Goal: Task Accomplishment & Management: Manage account settings

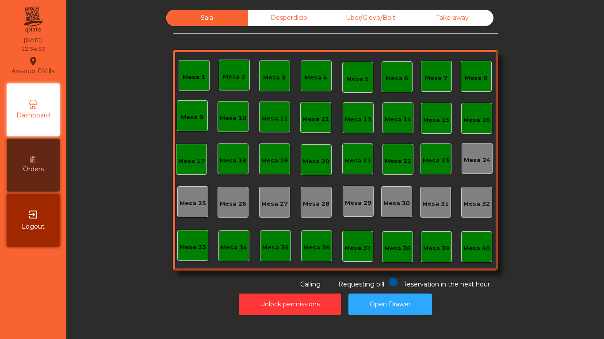
click at [315, 153] on div "Mesa 20" at bounding box center [315, 159] width 31 height 31
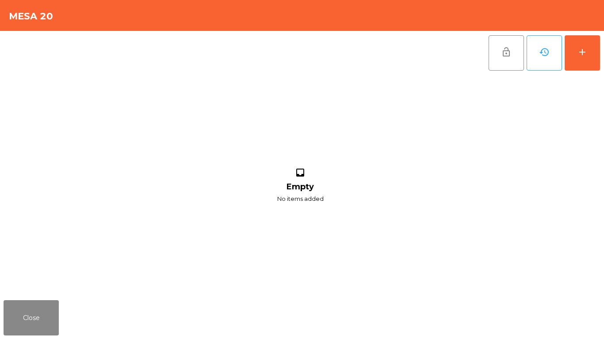
click at [600, 52] on div "lock_open history add inbox Empty No items added" at bounding box center [302, 164] width 604 height 266
click at [592, 53] on button "add" at bounding box center [581, 52] width 35 height 35
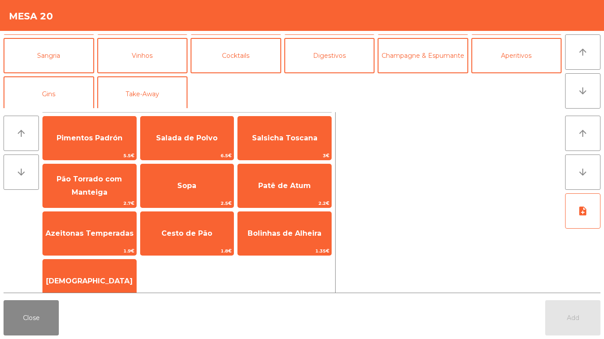
scroll to position [77, 0]
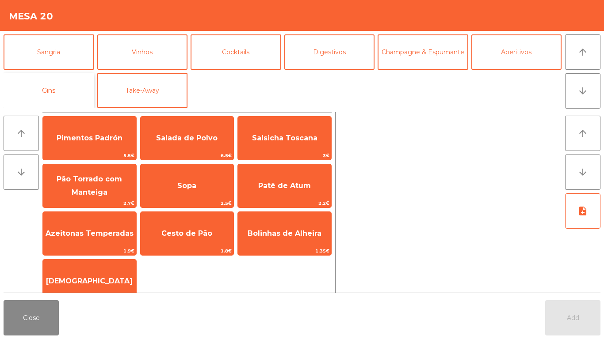
click at [59, 92] on button "Gins" at bounding box center [49, 90] width 91 height 35
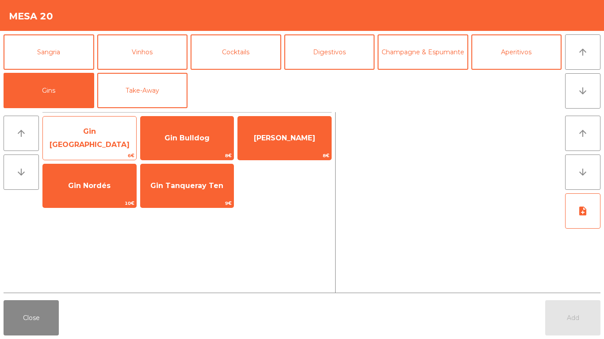
click at [102, 142] on span "Gin [GEOGRAPHIC_DATA]" at bounding box center [89, 139] width 93 height 38
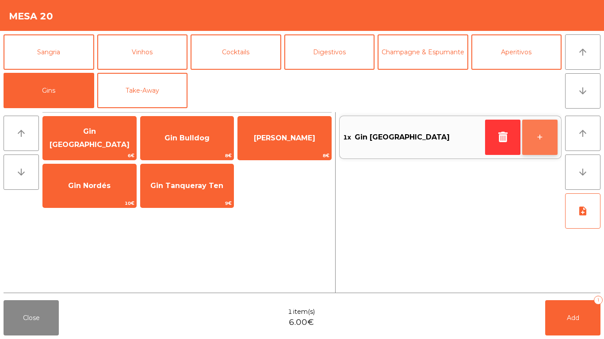
click at [554, 137] on button "+" at bounding box center [539, 137] width 35 height 35
click at [547, 128] on button "+" at bounding box center [539, 137] width 35 height 35
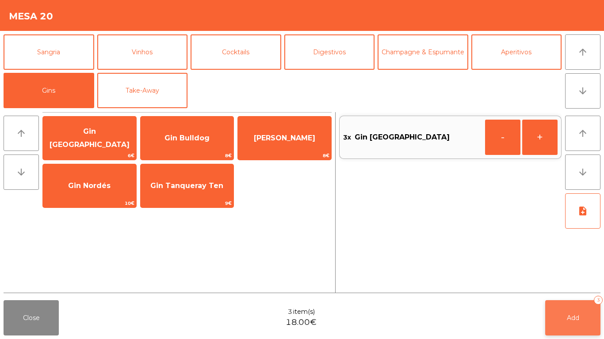
click at [562, 322] on button "Add 3" at bounding box center [572, 317] width 55 height 35
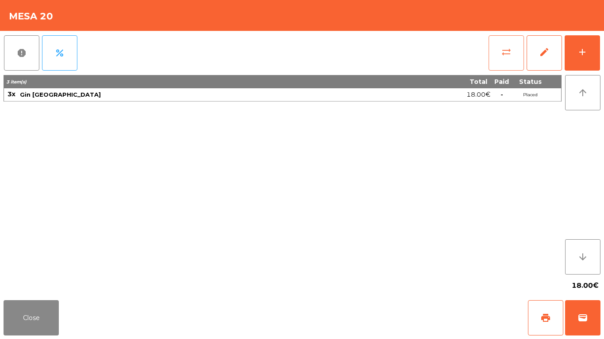
click at [502, 52] on span "sync_alt" at bounding box center [506, 52] width 11 height 11
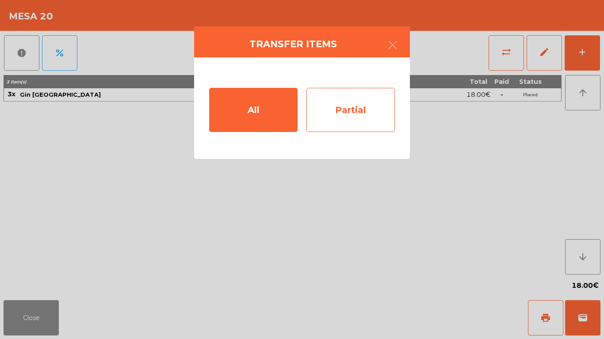
click at [367, 96] on div "Partial" at bounding box center [350, 110] width 88 height 44
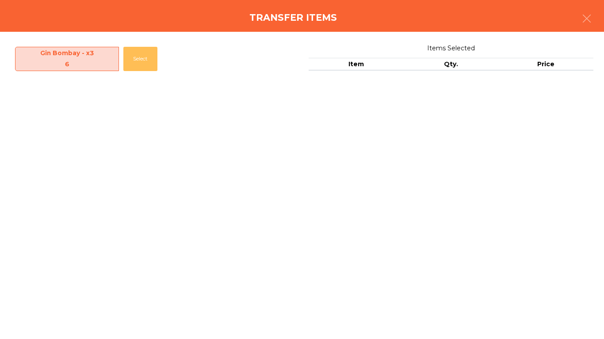
drag, startPoint x: 135, startPoint y: 64, endPoint x: 157, endPoint y: 95, distance: 38.7
click at [136, 64] on button "Select" at bounding box center [140, 59] width 34 height 24
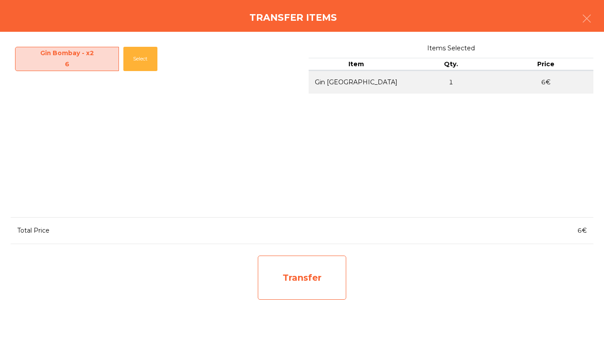
click at [309, 280] on div "Transfer" at bounding box center [302, 278] width 88 height 44
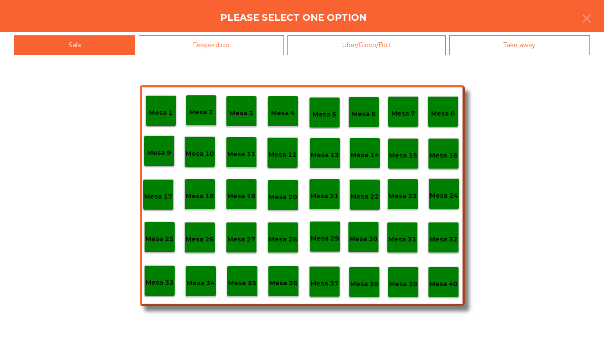
click at [154, 43] on div "Desperdicio" at bounding box center [211, 45] width 145 height 20
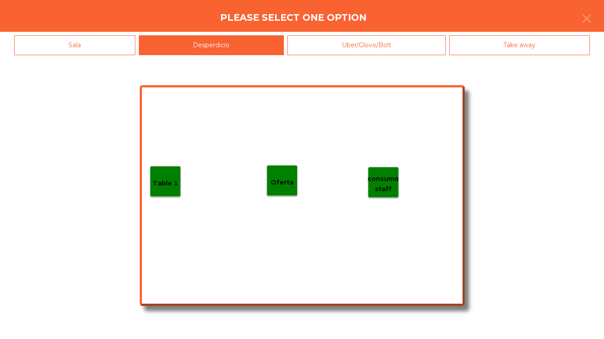
click at [169, 181] on p "Table 1" at bounding box center [165, 184] width 26 height 10
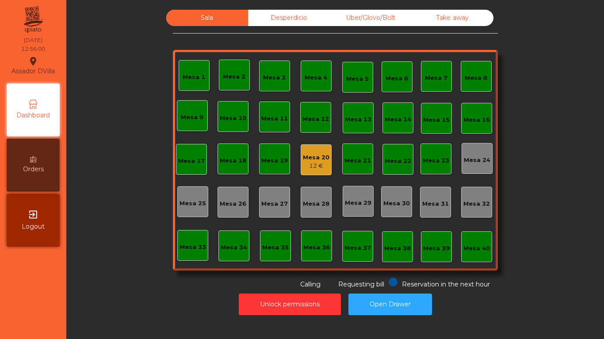
click at [471, 120] on div "Mesa 16" at bounding box center [476, 120] width 27 height 9
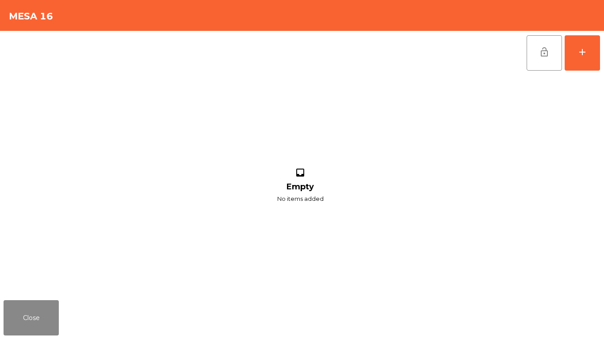
click at [600, 53] on div "lock_open add inbox Empty No items added" at bounding box center [302, 164] width 604 height 266
click at [590, 53] on button "add" at bounding box center [581, 52] width 35 height 35
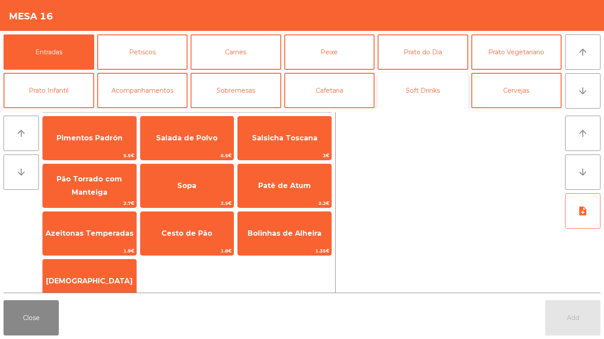
click at [427, 88] on button "Soft Drinks" at bounding box center [422, 90] width 91 height 35
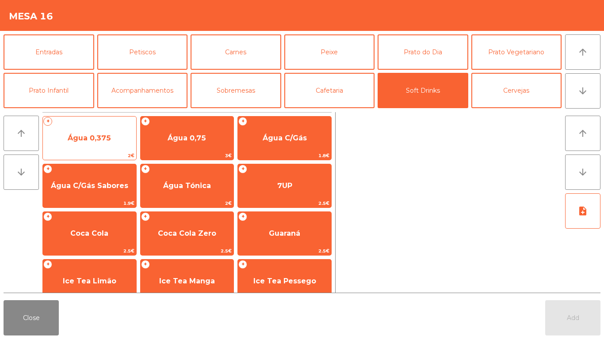
click at [98, 136] on span "Água 0,375" at bounding box center [89, 138] width 43 height 8
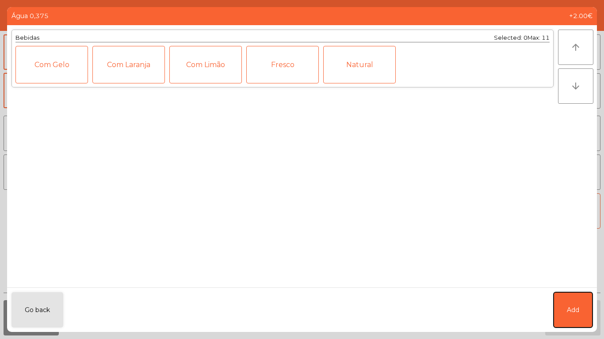
click at [571, 297] on button "Add" at bounding box center [572, 310] width 39 height 35
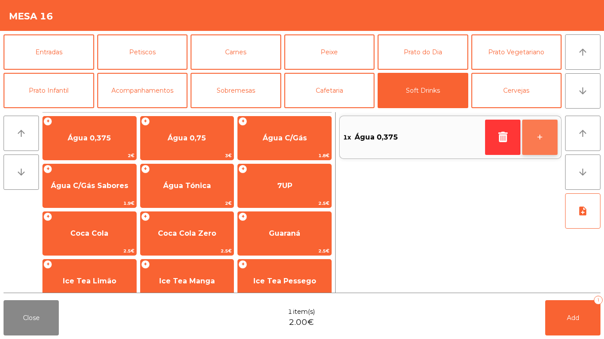
click at [548, 130] on button "+" at bounding box center [539, 137] width 35 height 35
click at [542, 134] on button "+" at bounding box center [539, 137] width 35 height 35
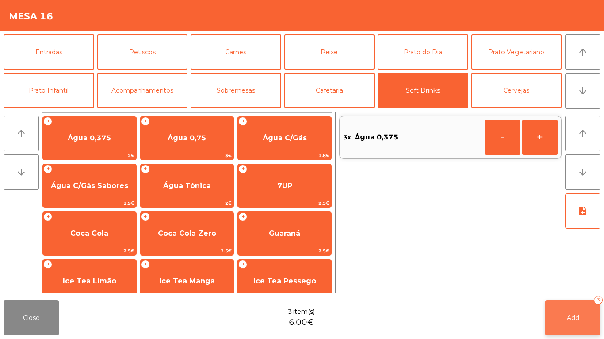
click at [572, 305] on button "Add 3" at bounding box center [572, 317] width 55 height 35
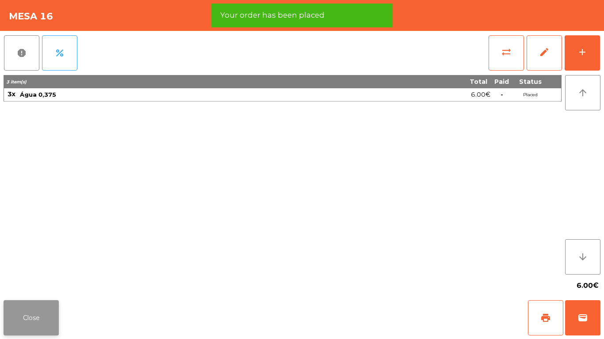
click at [31, 313] on button "Close" at bounding box center [31, 317] width 55 height 35
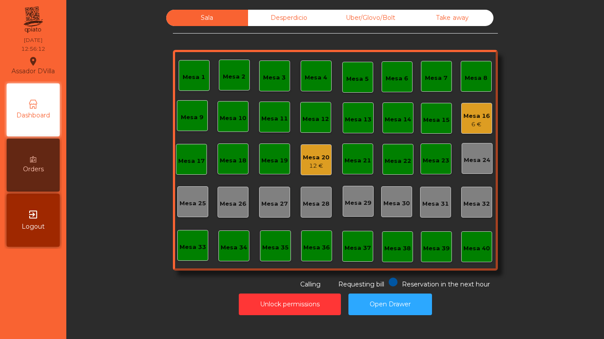
click at [300, 161] on div "Mesa 20 12 €" at bounding box center [315, 159] width 31 height 31
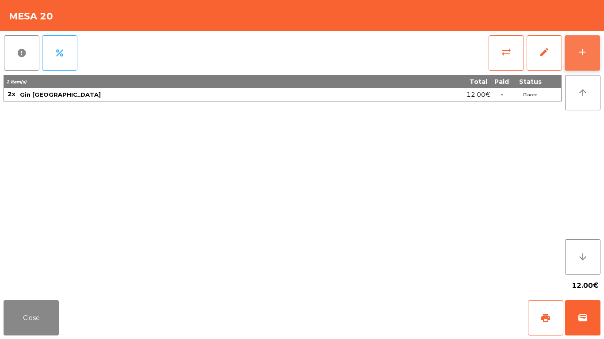
click at [598, 49] on button "add" at bounding box center [581, 52] width 35 height 35
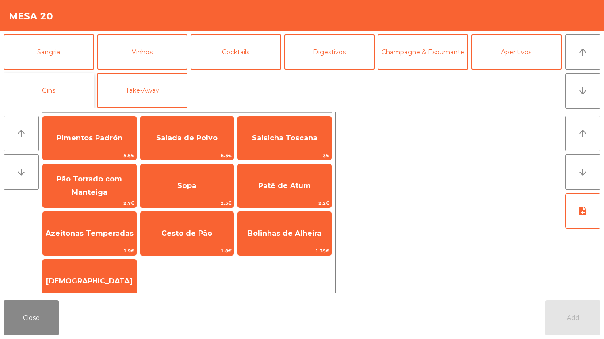
click at [49, 95] on button "Gins" at bounding box center [49, 90] width 91 height 35
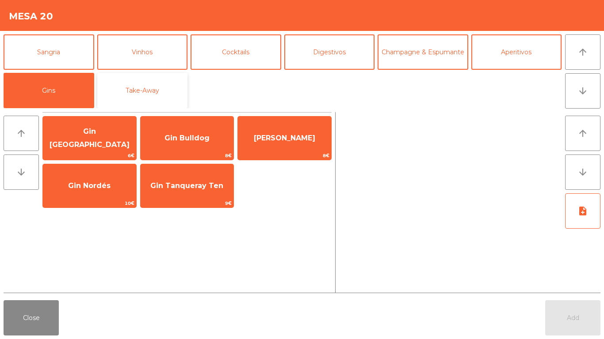
click at [136, 101] on button "Take-Away" at bounding box center [142, 90] width 91 height 35
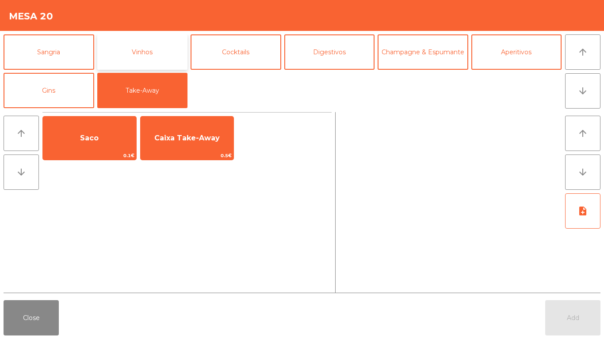
click at [134, 49] on button "Vinhos" at bounding box center [142, 51] width 91 height 35
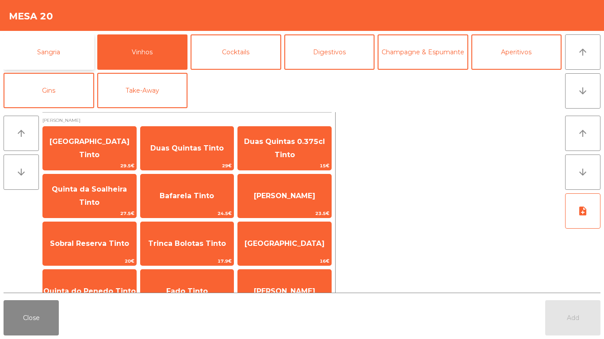
click at [53, 44] on button "Sangria" at bounding box center [49, 51] width 91 height 35
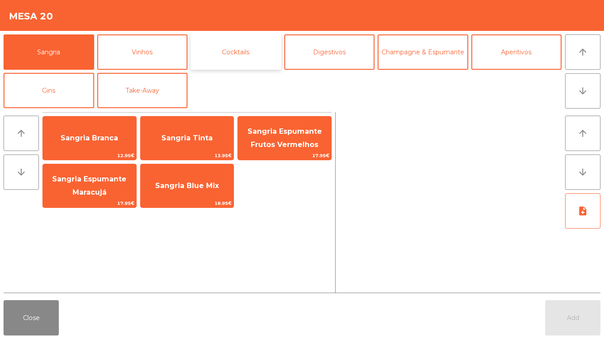
click at [240, 50] on button "Cocktails" at bounding box center [235, 51] width 91 height 35
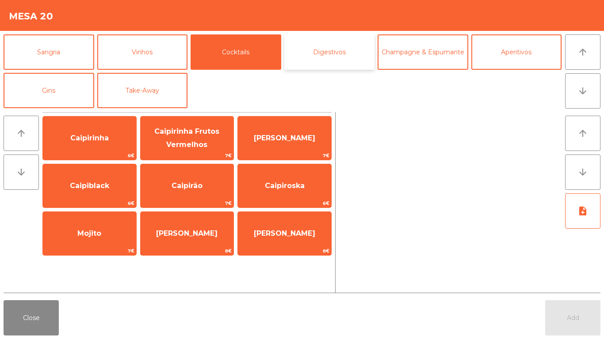
click at [338, 61] on button "Digestivos" at bounding box center [329, 51] width 91 height 35
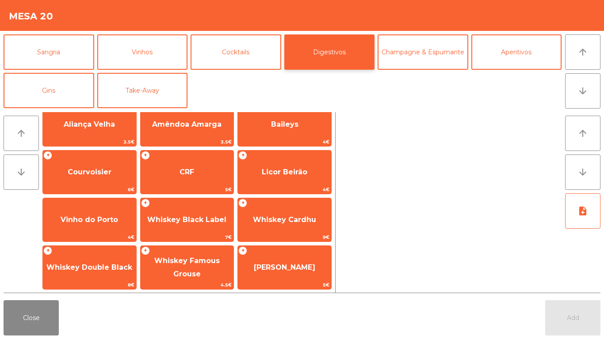
scroll to position [0, 0]
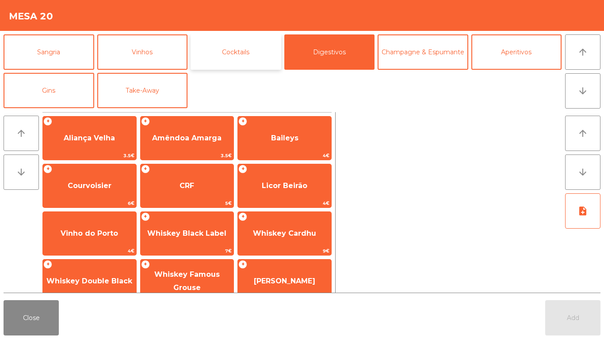
click at [242, 57] on button "Cocktails" at bounding box center [235, 51] width 91 height 35
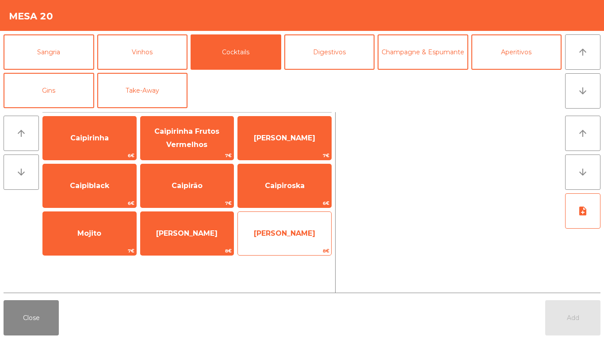
click at [286, 219] on div "[PERSON_NAME] 8€" at bounding box center [284, 234] width 94 height 44
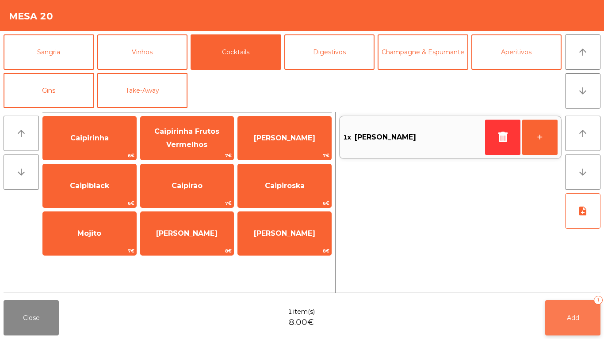
click at [575, 324] on button "Add 1" at bounding box center [572, 317] width 55 height 35
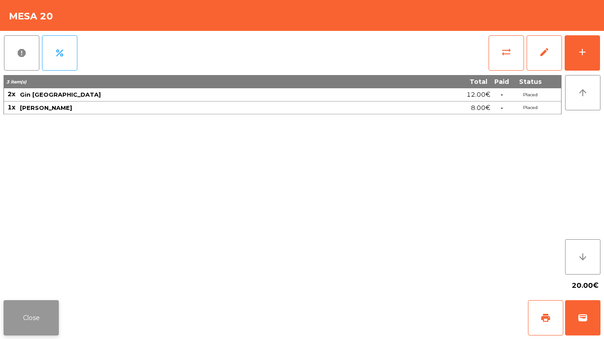
click at [28, 313] on button "Close" at bounding box center [31, 317] width 55 height 35
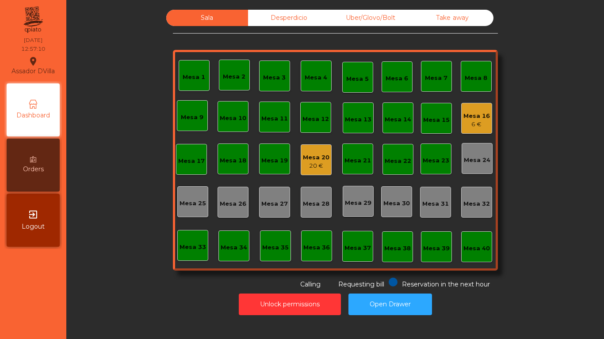
click at [484, 112] on div "Mesa 16" at bounding box center [476, 116] width 27 height 9
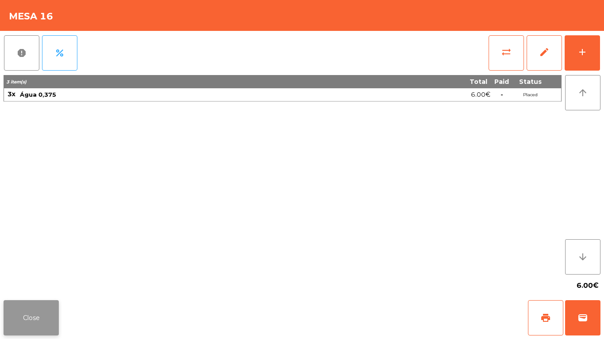
click at [5, 315] on button "Close" at bounding box center [31, 317] width 55 height 35
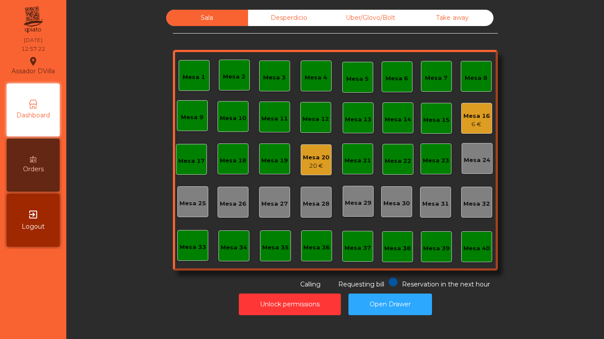
click at [306, 159] on div "Mesa 20" at bounding box center [316, 157] width 27 height 9
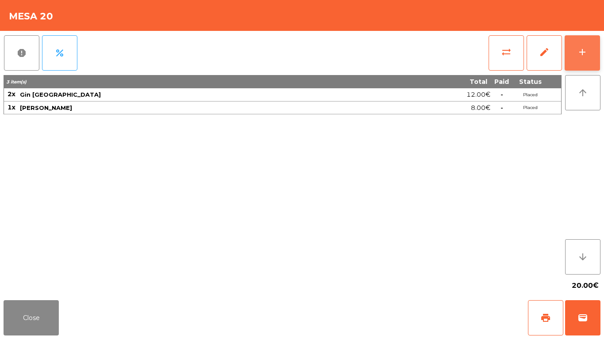
click at [599, 46] on button "add" at bounding box center [581, 52] width 35 height 35
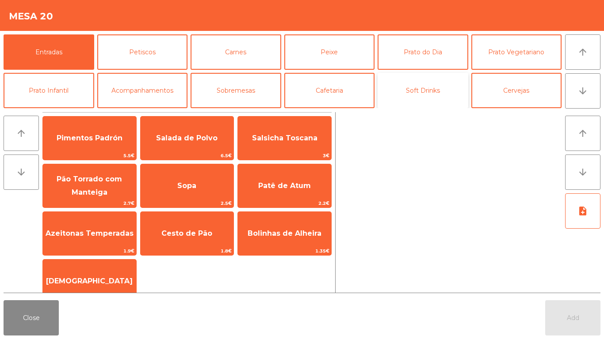
click at [435, 95] on button "Soft Drinks" at bounding box center [422, 90] width 91 height 35
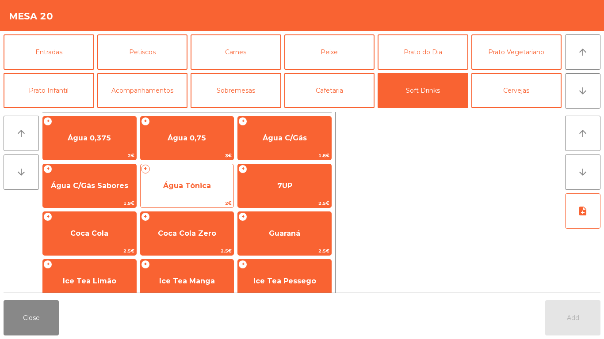
click at [181, 190] on span "Água Tónica" at bounding box center [187, 186] width 48 height 8
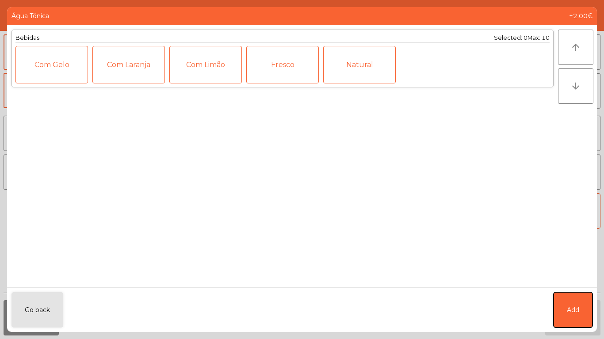
click at [581, 296] on button "Add" at bounding box center [572, 310] width 39 height 35
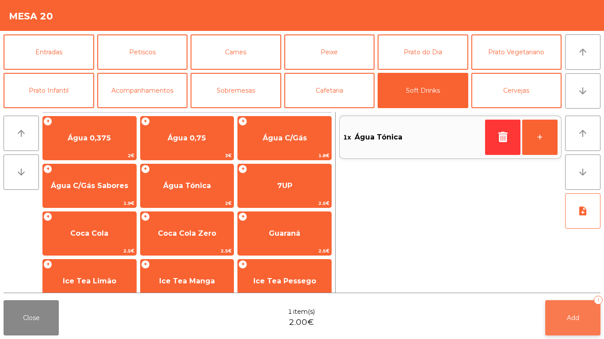
click at [576, 306] on button "Add 1" at bounding box center [572, 317] width 55 height 35
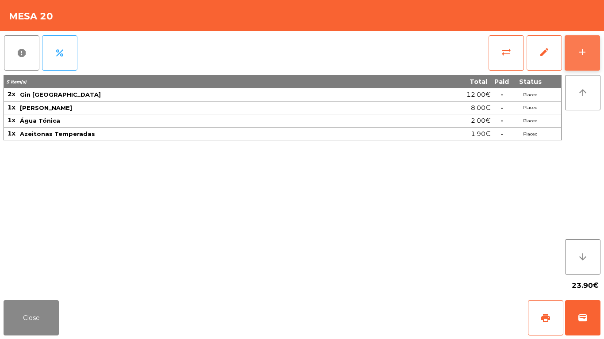
click at [589, 51] on button "add" at bounding box center [581, 52] width 35 height 35
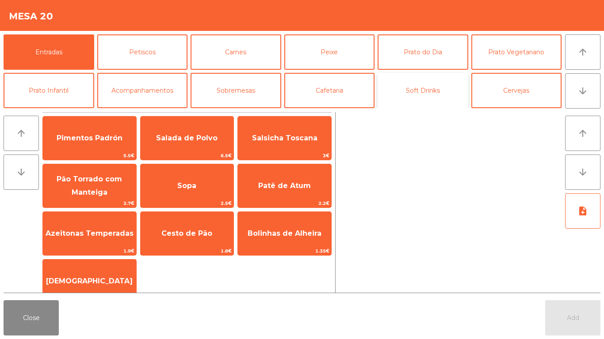
click at [421, 99] on button "Soft Drinks" at bounding box center [422, 90] width 91 height 35
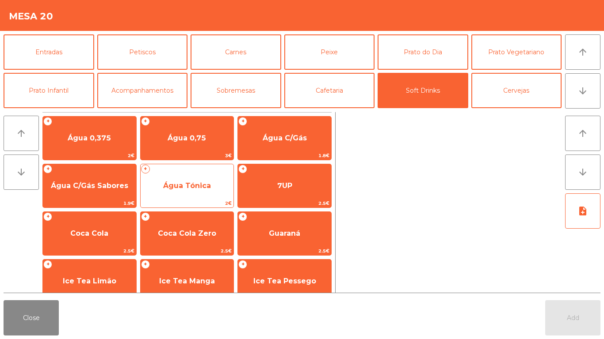
click at [186, 190] on span "Água Tónica" at bounding box center [187, 186] width 48 height 8
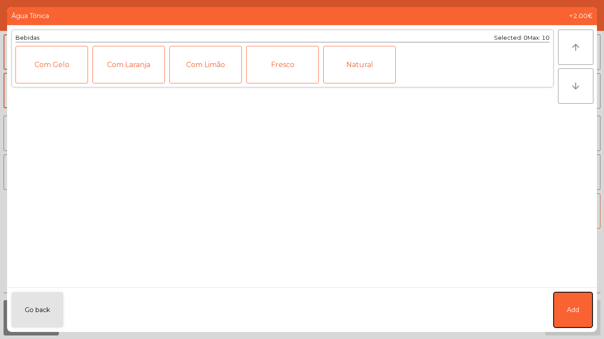
click at [572, 316] on button "Add" at bounding box center [572, 310] width 39 height 35
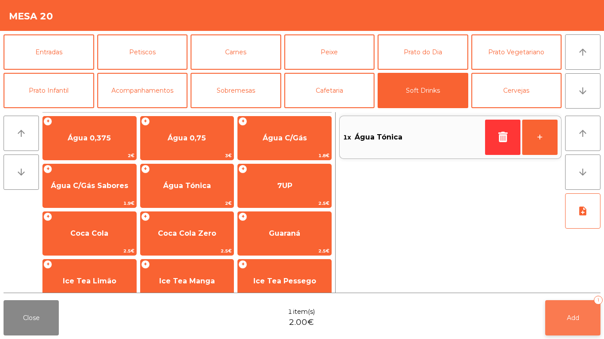
click at [572, 317] on span "Add" at bounding box center [572, 318] width 12 height 8
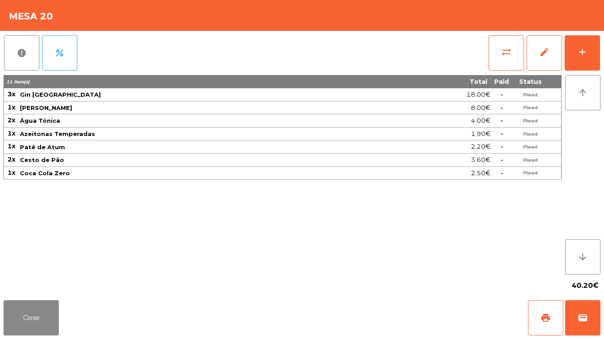
click at [603, 59] on div "report percent sync_alt edit add 11 item(s) Total Paid Status 3x Gin [GEOGRAPHI…" at bounding box center [302, 164] width 604 height 266
click at [595, 55] on button "add" at bounding box center [581, 52] width 35 height 35
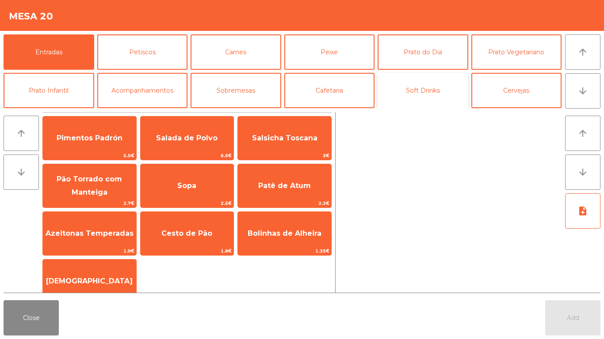
click at [426, 89] on button "Soft Drinks" at bounding box center [422, 90] width 91 height 35
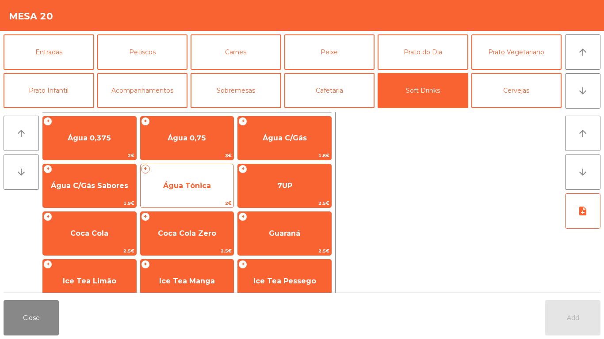
click at [186, 183] on span "Água Tónica" at bounding box center [187, 186] width 48 height 8
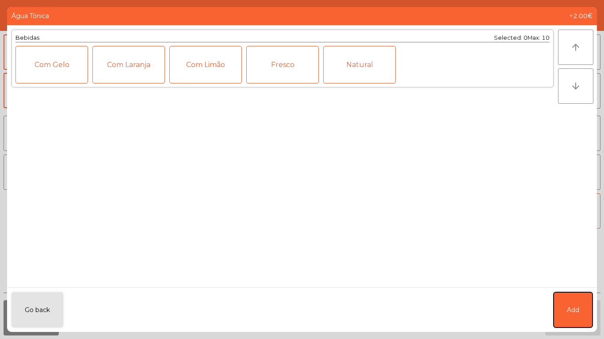
click at [590, 297] on button "Add" at bounding box center [572, 310] width 39 height 35
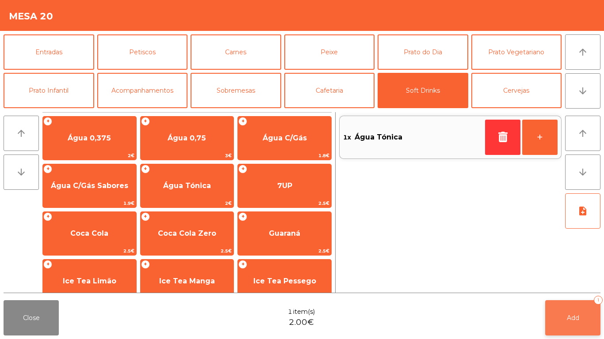
click at [571, 318] on span "Add" at bounding box center [572, 318] width 12 height 8
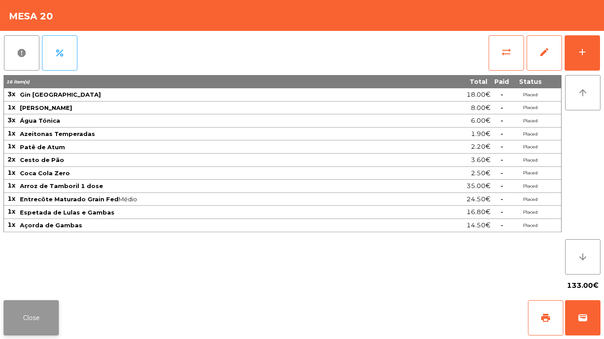
click at [28, 314] on button "Close" at bounding box center [31, 317] width 55 height 35
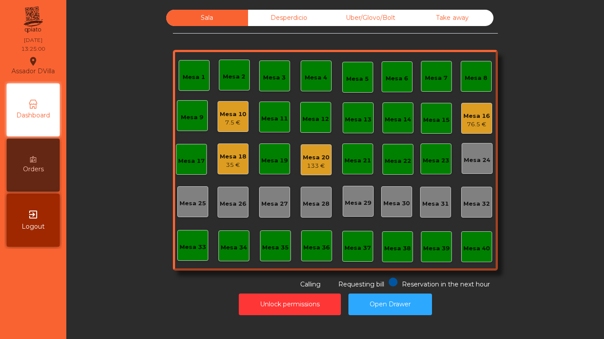
click at [480, 111] on div "Mesa 16 76.5 €" at bounding box center [476, 118] width 27 height 21
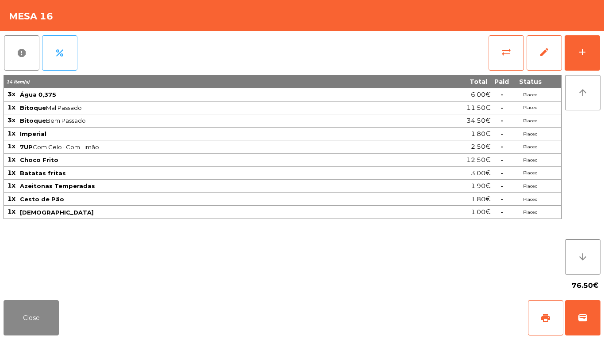
click at [603, 44] on div "report percent sync_alt edit add 14 item(s) Total Paid Status 3x Água 0,375 6.0…" at bounding box center [302, 164] width 604 height 266
click at [597, 53] on button "add" at bounding box center [581, 52] width 35 height 35
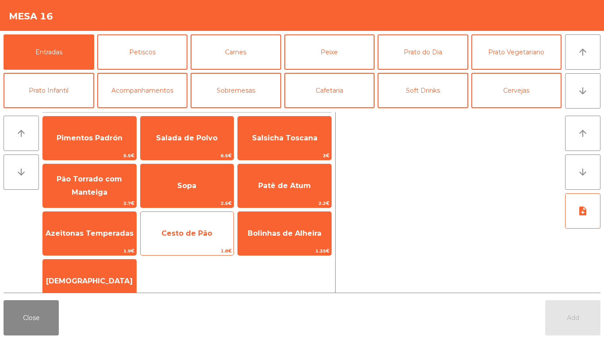
click at [180, 232] on span "Cesto de Pão" at bounding box center [186, 233] width 51 height 8
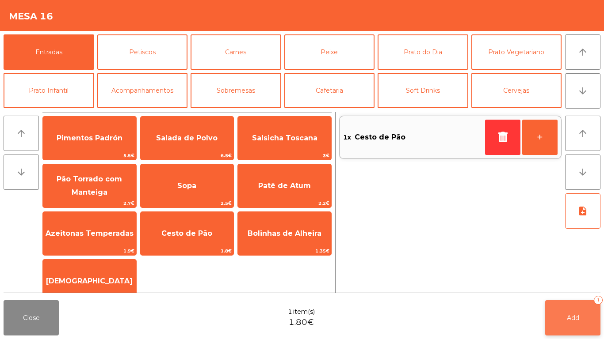
click at [569, 315] on span "Add" at bounding box center [572, 318] width 12 height 8
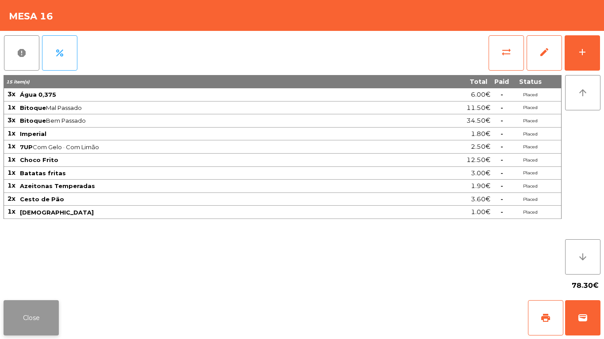
click at [22, 303] on button "Close" at bounding box center [31, 317] width 55 height 35
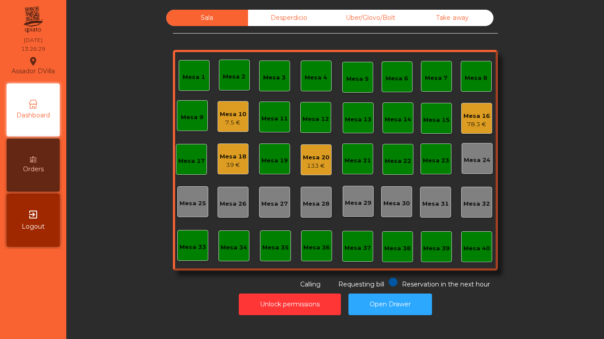
click at [221, 159] on div "Mesa 18" at bounding box center [233, 156] width 27 height 9
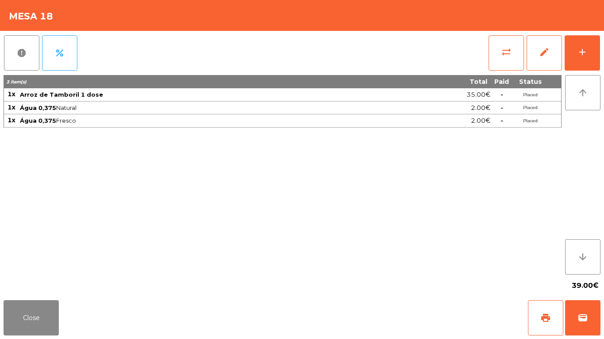
click at [600, 43] on div "report percent sync_alt edit add 3 item(s) Total Paid Status 1x Arroz de Tambor…" at bounding box center [302, 164] width 604 height 266
click at [595, 49] on button "add" at bounding box center [581, 52] width 35 height 35
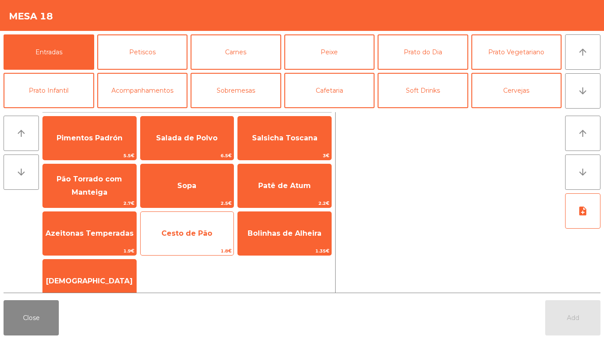
click at [197, 231] on span "Cesto de Pão" at bounding box center [186, 233] width 51 height 8
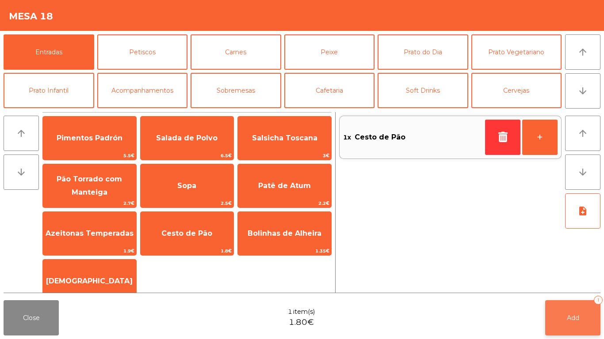
click at [578, 308] on button "Add 1" at bounding box center [572, 317] width 55 height 35
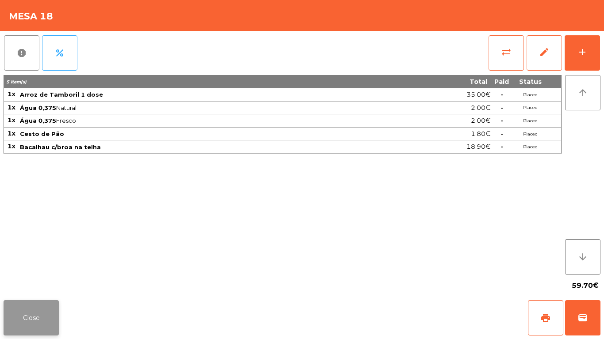
click at [30, 329] on button "Close" at bounding box center [31, 317] width 55 height 35
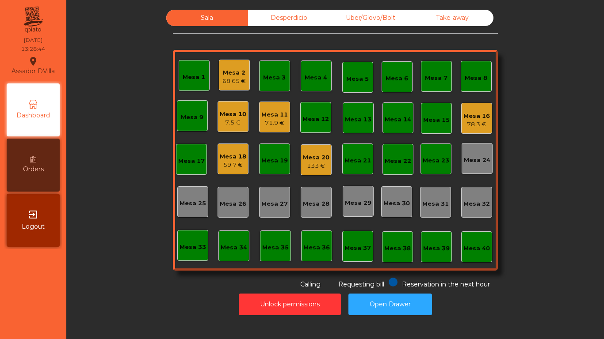
click at [303, 163] on div "133 €" at bounding box center [316, 166] width 27 height 9
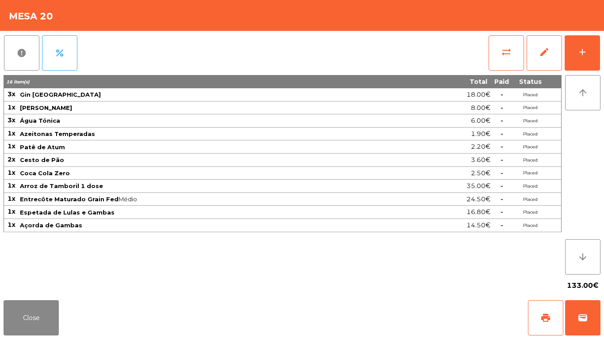
click at [603, 48] on div "report percent sync_alt edit add 16 item(s) Total Paid Status 3x Gin [GEOGRAPHI…" at bounding box center [302, 164] width 604 height 266
click at [591, 46] on button "add" at bounding box center [581, 52] width 35 height 35
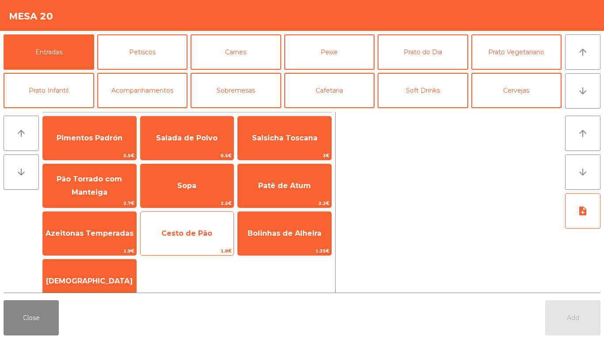
click at [192, 241] on span "Cesto de Pão" at bounding box center [187, 234] width 93 height 24
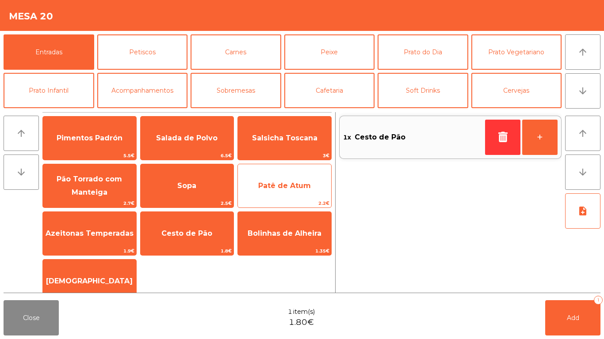
click at [294, 185] on span "Patê de Atum" at bounding box center [284, 186] width 53 height 8
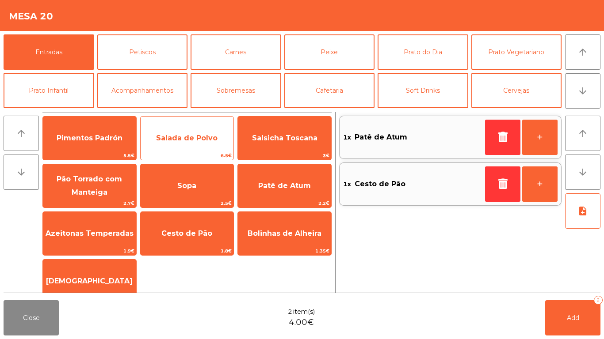
click at [194, 132] on span "Salada de Polvo" at bounding box center [187, 138] width 93 height 24
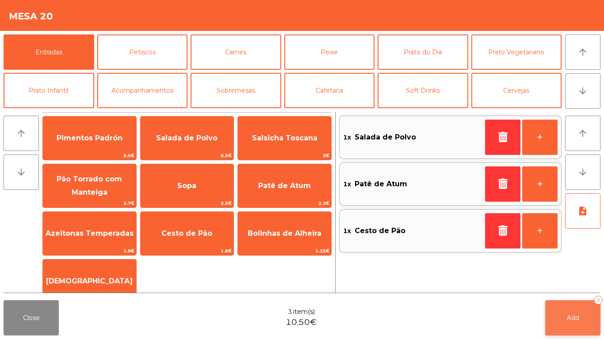
click at [583, 307] on button "Add 3" at bounding box center [572, 317] width 55 height 35
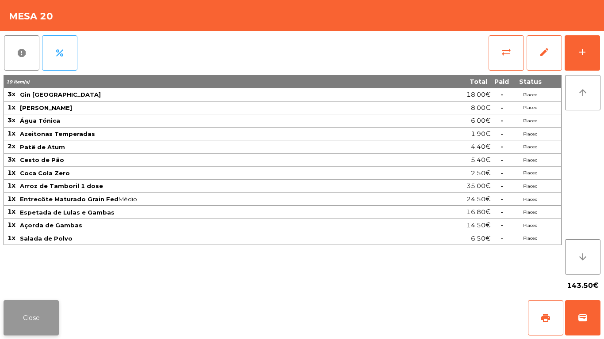
click at [13, 307] on button "Close" at bounding box center [31, 317] width 55 height 35
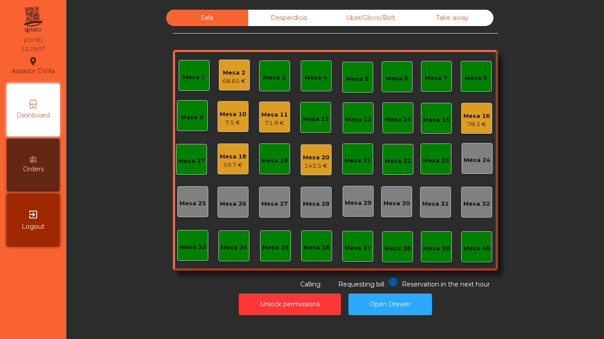
click at [303, 163] on div "143.5 €" at bounding box center [316, 166] width 27 height 9
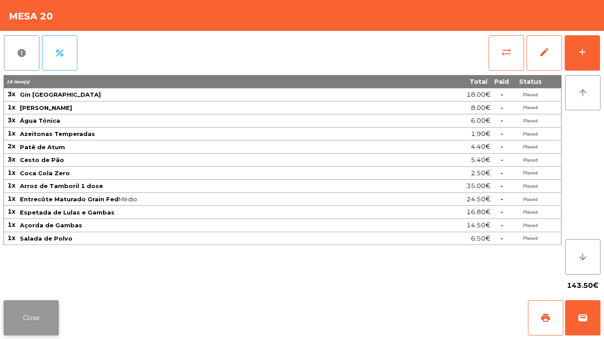
click at [35, 322] on button "Close" at bounding box center [31, 317] width 55 height 35
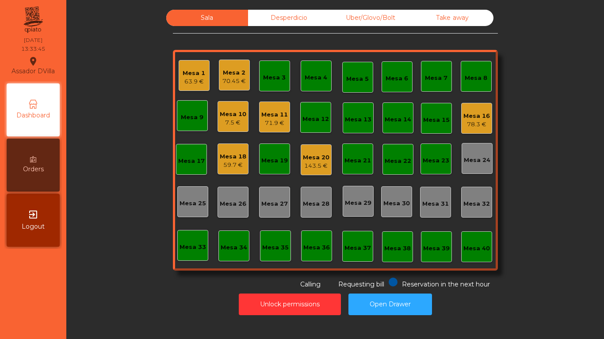
click at [220, 163] on div "59.7 €" at bounding box center [233, 165] width 27 height 9
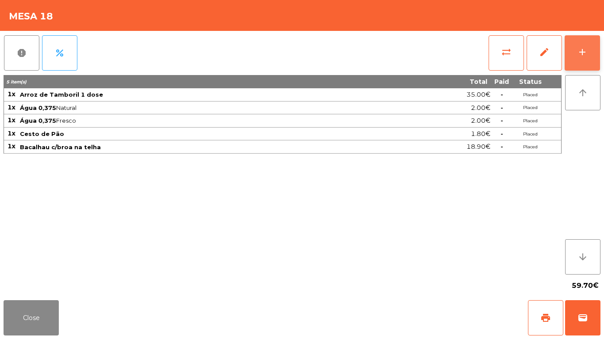
click at [597, 43] on button "add" at bounding box center [581, 52] width 35 height 35
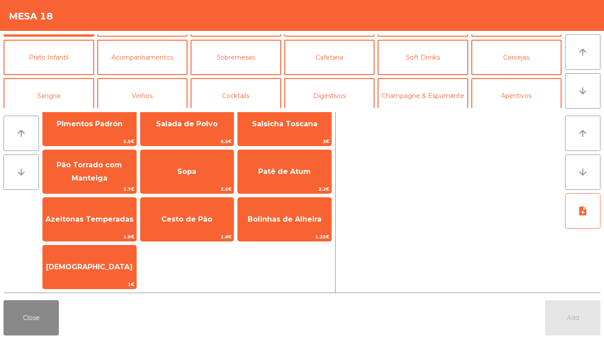
scroll to position [77, 0]
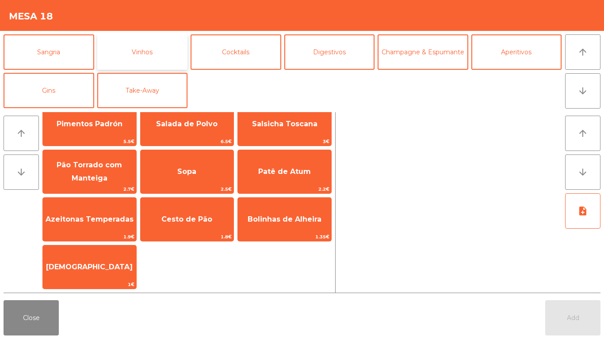
click at [144, 51] on button "Vinhos" at bounding box center [142, 51] width 91 height 35
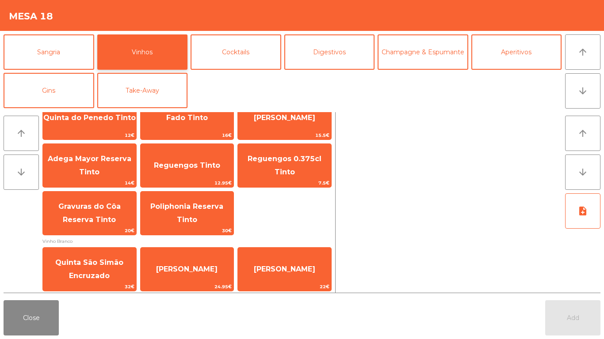
scroll to position [173, 0]
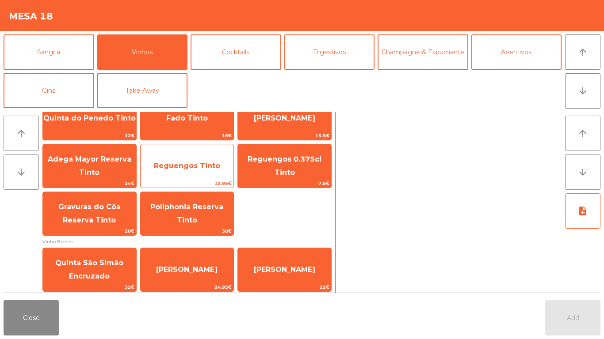
click at [191, 166] on span "Reguengos Tinto" at bounding box center [187, 166] width 66 height 8
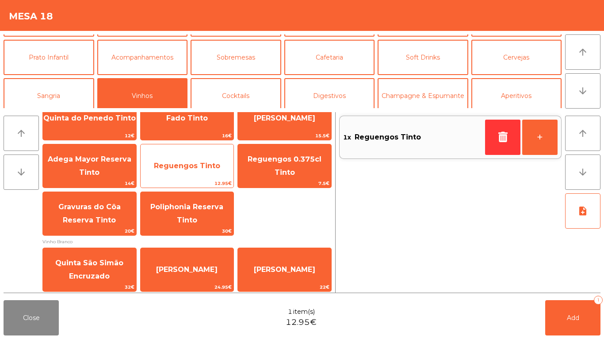
scroll to position [33, 0]
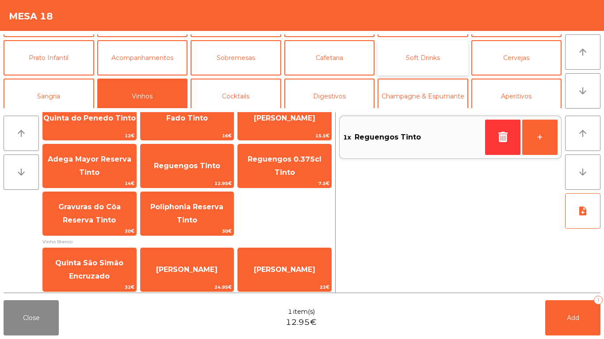
click at [429, 58] on button "Soft Drinks" at bounding box center [422, 57] width 91 height 35
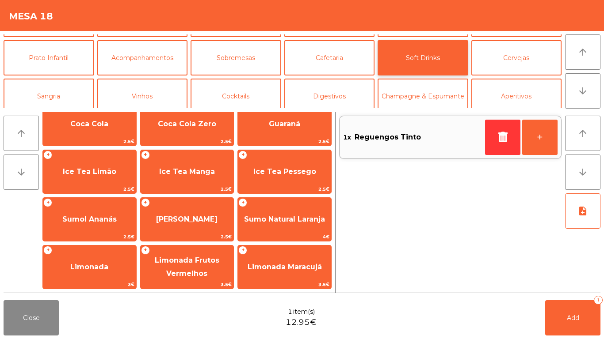
scroll to position [104, 0]
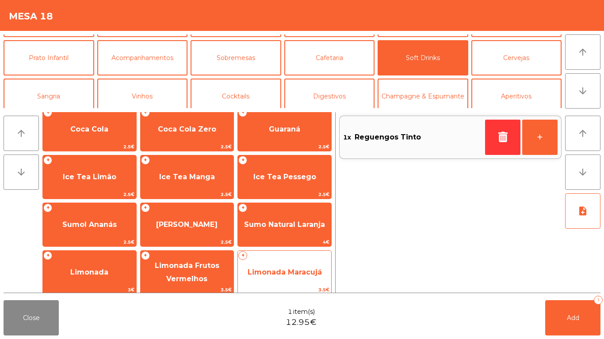
click at [247, 267] on span "Limonada Maracujá" at bounding box center [284, 273] width 93 height 24
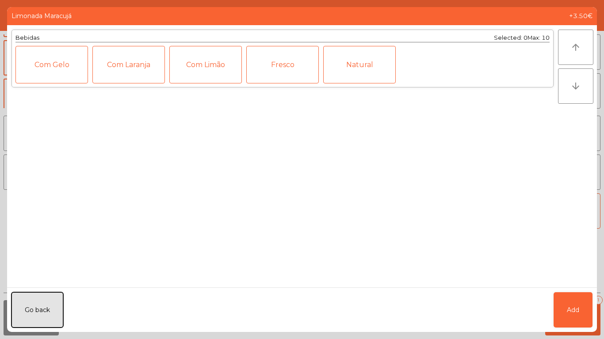
click at [42, 308] on button "Go back" at bounding box center [37, 310] width 52 height 35
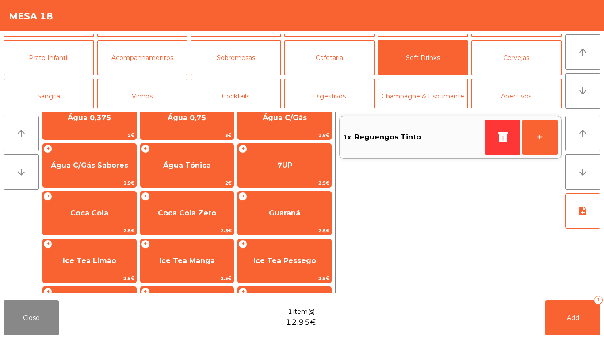
scroll to position [20, 0]
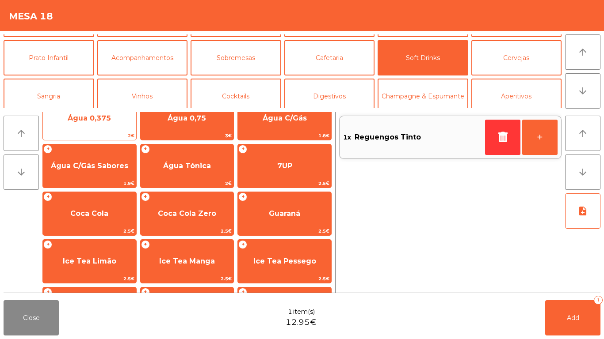
click at [95, 122] on span "Água 0,375" at bounding box center [89, 118] width 93 height 24
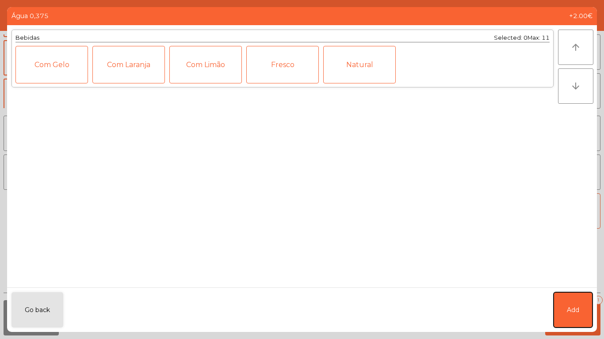
click at [575, 296] on button "Add" at bounding box center [572, 310] width 39 height 35
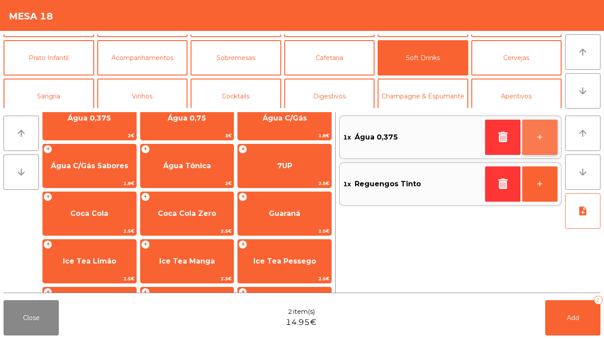
click at [547, 136] on button "+" at bounding box center [539, 137] width 35 height 35
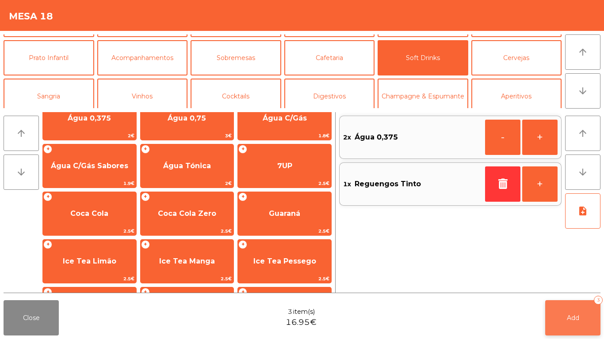
click at [581, 313] on button "Add 3" at bounding box center [572, 317] width 55 height 35
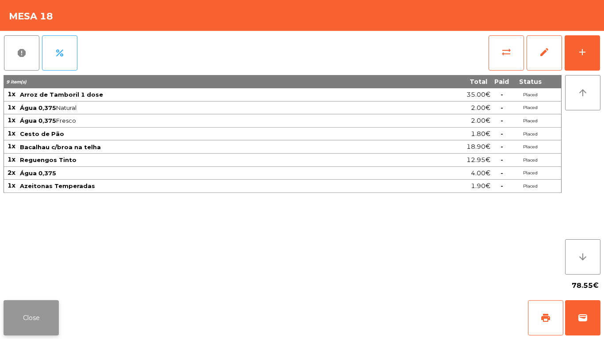
click at [19, 321] on button "Close" at bounding box center [31, 317] width 55 height 35
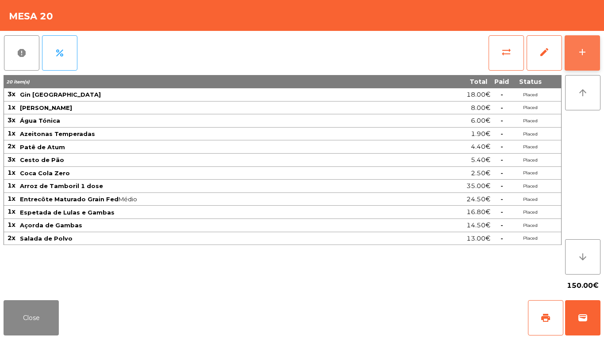
click at [595, 49] on button "add" at bounding box center [581, 52] width 35 height 35
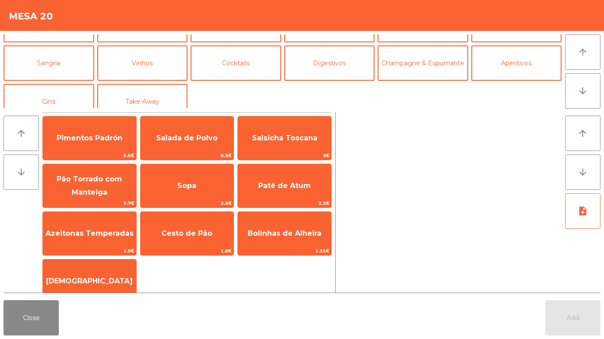
scroll to position [64, 0]
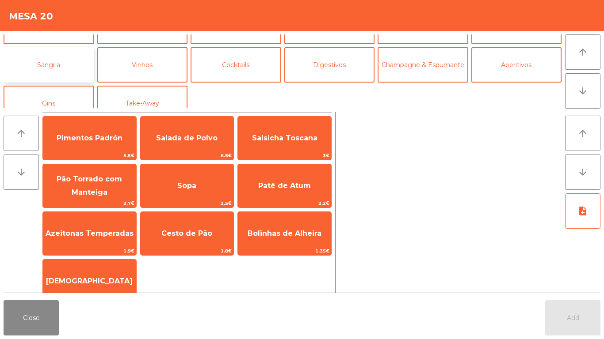
click at [49, 72] on button "Sangria" at bounding box center [49, 64] width 91 height 35
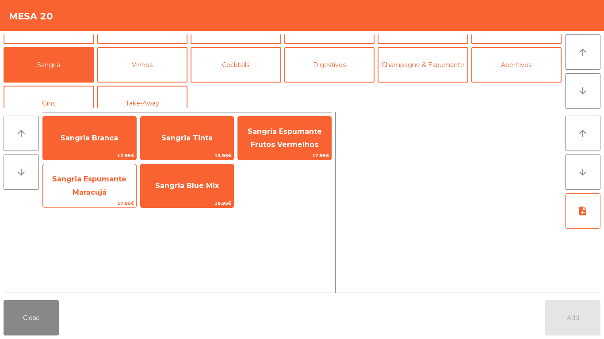
click at [87, 184] on span "Sangria Espumante Maracujá" at bounding box center [89, 186] width 93 height 38
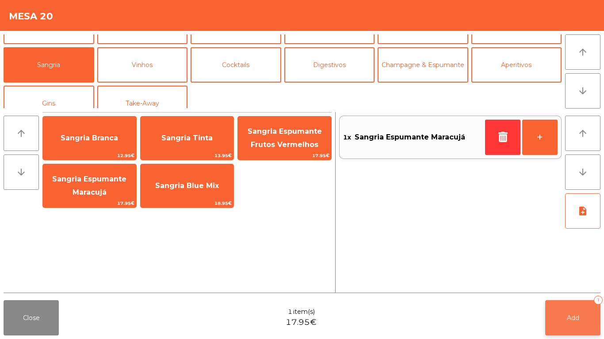
click at [577, 310] on button "Add 1" at bounding box center [572, 317] width 55 height 35
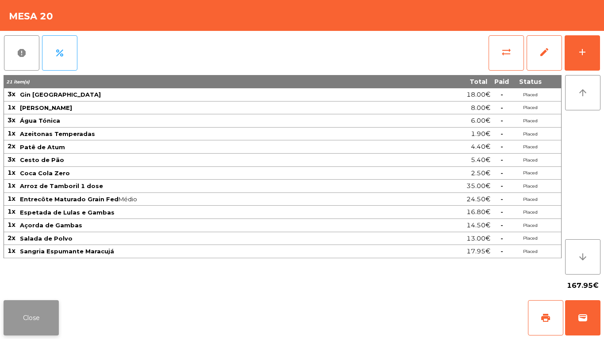
click at [22, 312] on button "Close" at bounding box center [31, 317] width 55 height 35
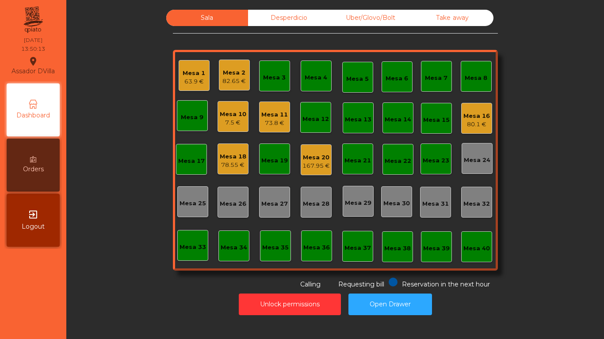
click at [270, 115] on div "Mesa 11" at bounding box center [274, 114] width 27 height 9
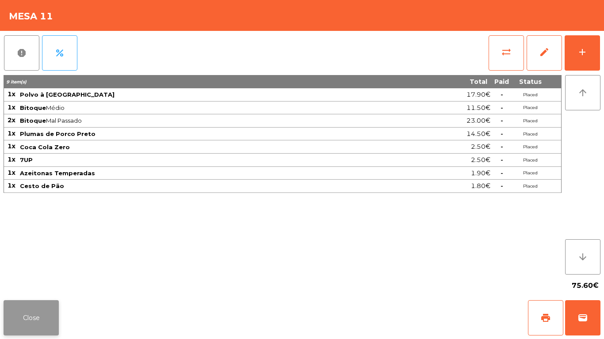
click at [50, 303] on button "Close" at bounding box center [31, 317] width 55 height 35
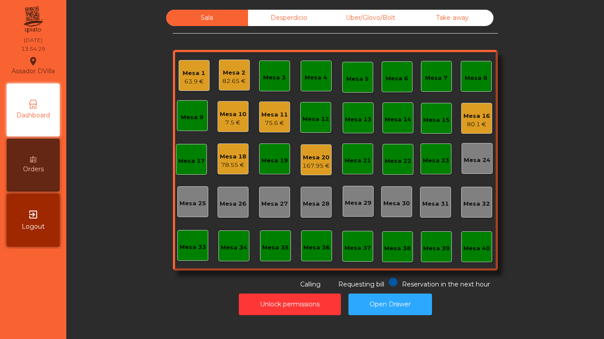
click at [318, 164] on div "167.95 €" at bounding box center [315, 166] width 27 height 9
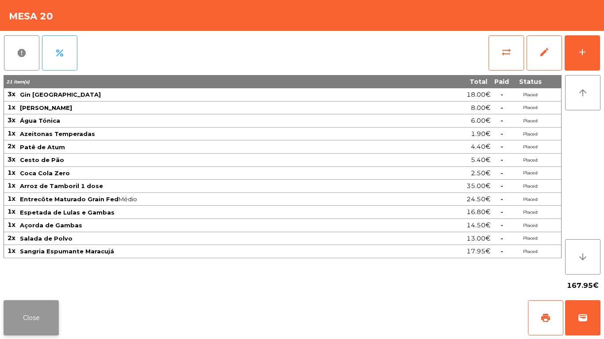
click at [14, 316] on button "Close" at bounding box center [31, 317] width 55 height 35
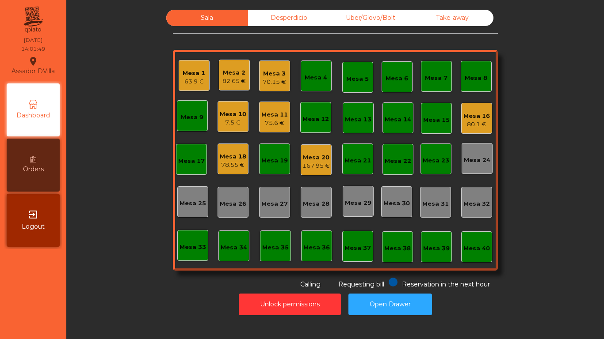
click at [314, 162] on div "167.95 €" at bounding box center [315, 166] width 27 height 9
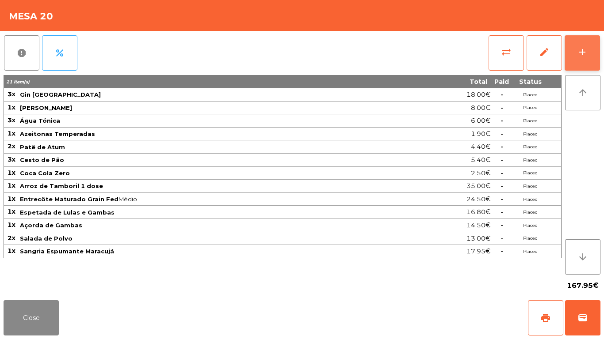
click at [587, 47] on button "add" at bounding box center [581, 52] width 35 height 35
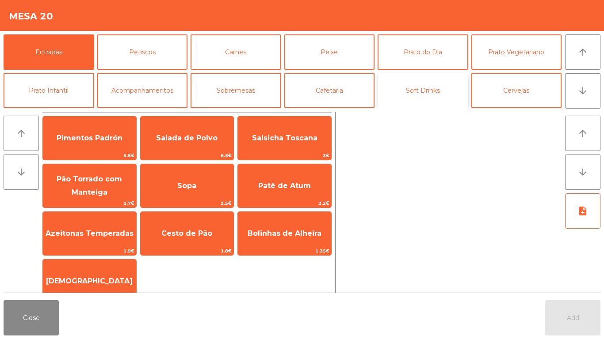
click at [437, 85] on button "Soft Drinks" at bounding box center [422, 90] width 91 height 35
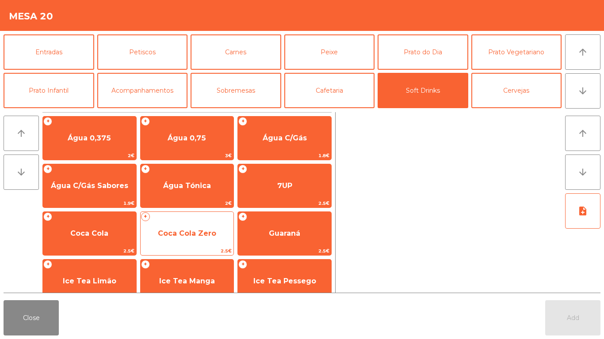
click at [182, 228] on span "Coca Cola Zero" at bounding box center [187, 234] width 93 height 24
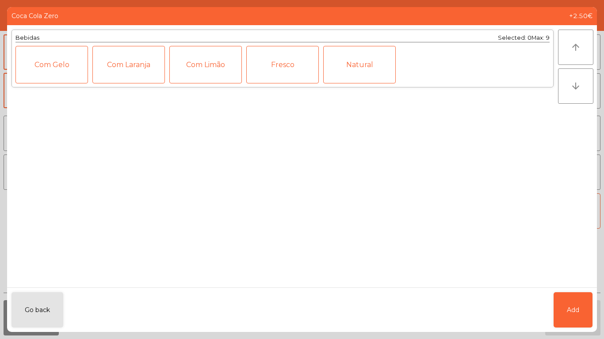
click at [599, 299] on ngb-modal-window "Coca Cola Zero +2.50€ Bebidas Selected: 0 Max: 9 Com Gelo Com Laranja Com Limão…" at bounding box center [302, 169] width 604 height 339
click at [285, 61] on div "Fresco" at bounding box center [282, 65] width 72 height 38
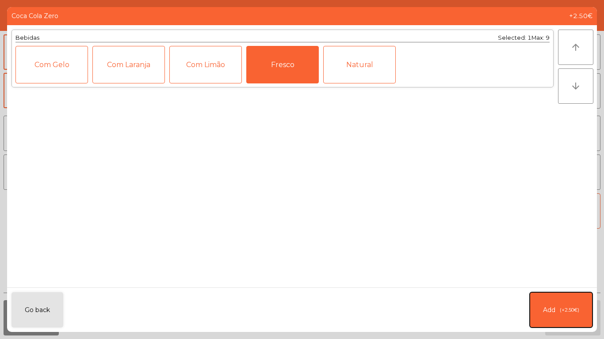
click at [578, 305] on button "Add (+2.50€)" at bounding box center [560, 310] width 63 height 35
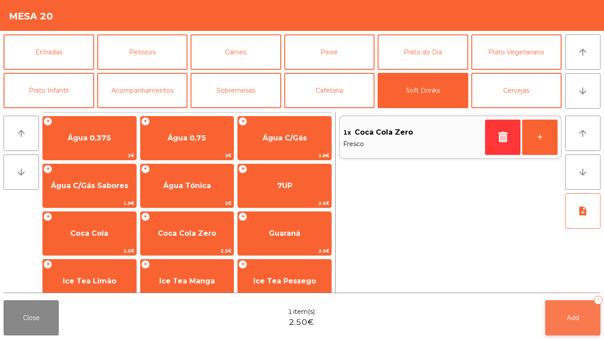
click at [570, 319] on span "Add" at bounding box center [572, 318] width 12 height 8
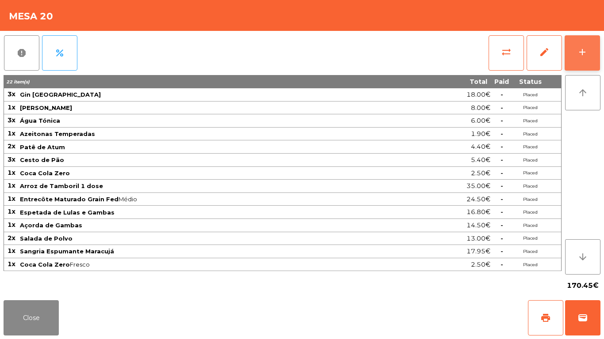
click at [581, 49] on div "add" at bounding box center [582, 52] width 11 height 11
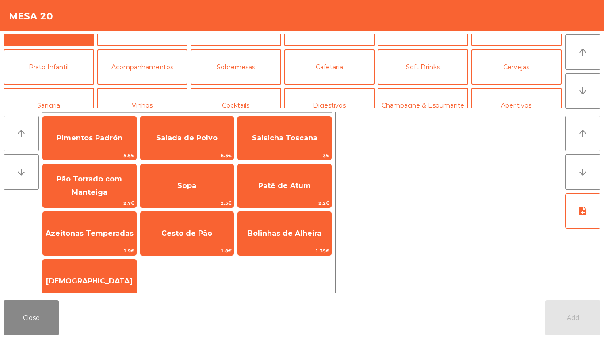
scroll to position [52, 0]
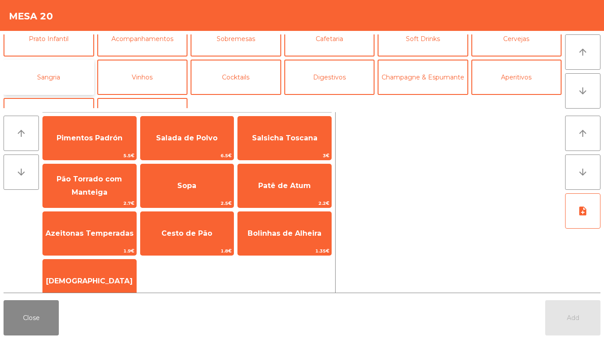
click at [56, 70] on button "Sangria" at bounding box center [49, 77] width 91 height 35
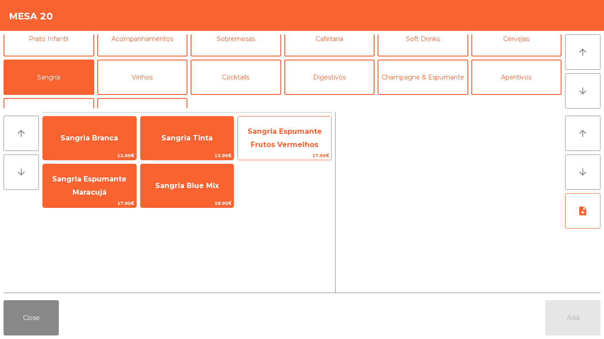
click at [281, 142] on span "Sangria Espumante Frutos Vermelhos" at bounding box center [284, 138] width 74 height 22
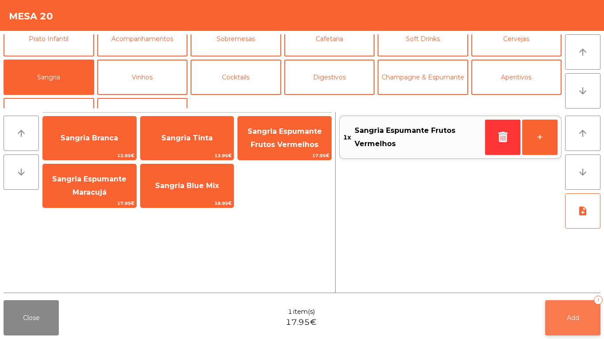
click at [580, 309] on button "Add 1" at bounding box center [572, 317] width 55 height 35
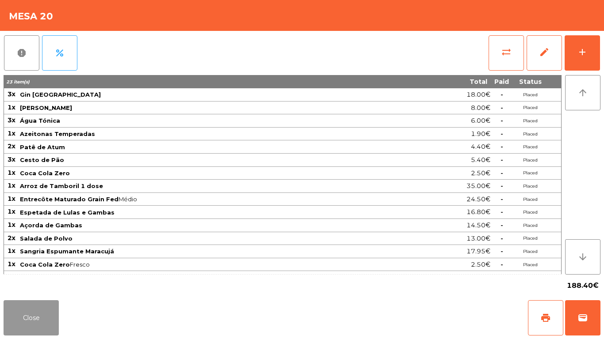
drag, startPoint x: 49, startPoint y: 306, endPoint x: 52, endPoint y: 302, distance: 4.9
click at [49, 305] on button "Close" at bounding box center [31, 317] width 55 height 35
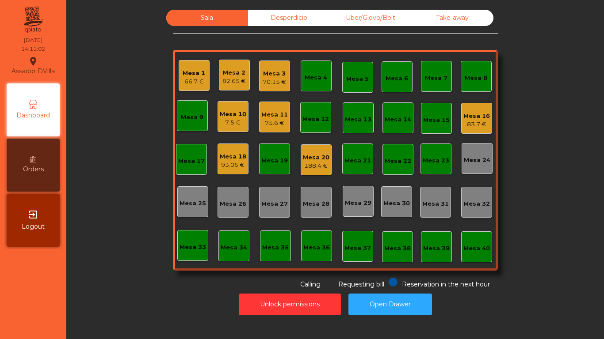
click at [236, 81] on div "82.65 €" at bounding box center [233, 81] width 23 height 9
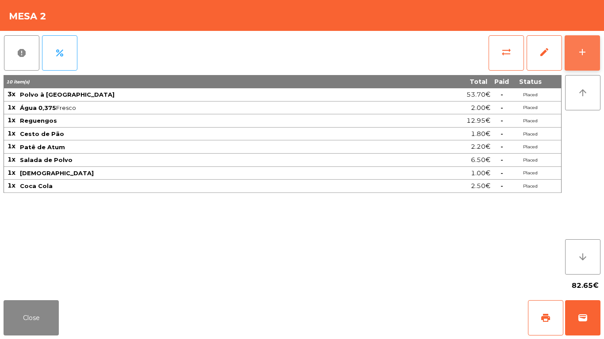
click at [594, 59] on button "add" at bounding box center [581, 52] width 35 height 35
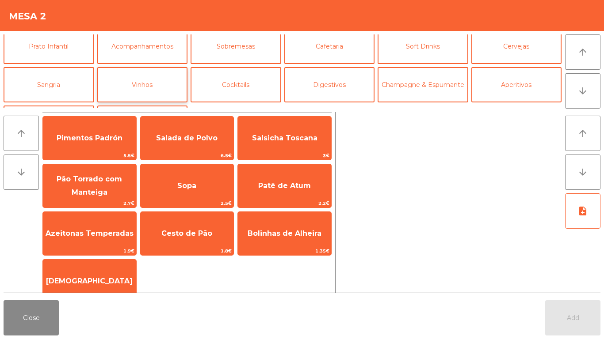
scroll to position [77, 0]
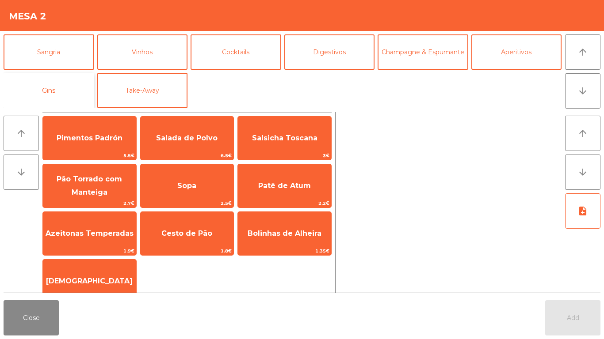
click at [61, 91] on button "Gins" at bounding box center [49, 90] width 91 height 35
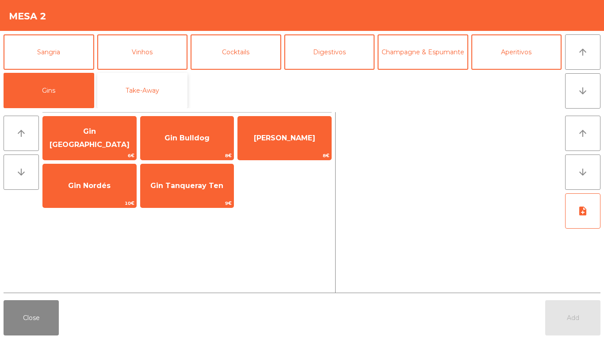
click at [133, 95] on button "Take-Away" at bounding box center [142, 90] width 91 height 35
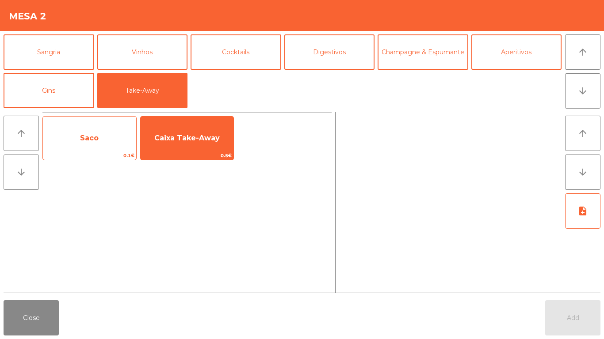
drag, startPoint x: 173, startPoint y: 151, endPoint x: 86, endPoint y: 158, distance: 87.3
click at [170, 151] on div "Caixa Take-Away 0.5€" at bounding box center [187, 138] width 94 height 44
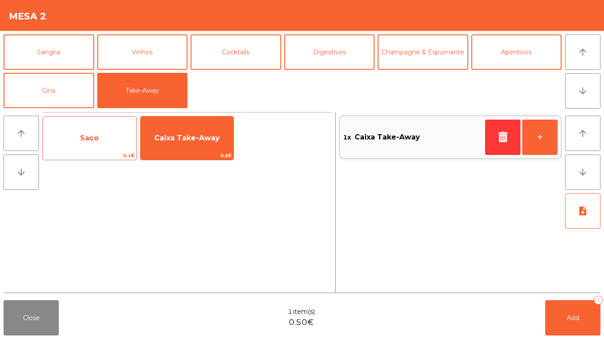
click at [84, 158] on span "0.1€" at bounding box center [89, 156] width 93 height 8
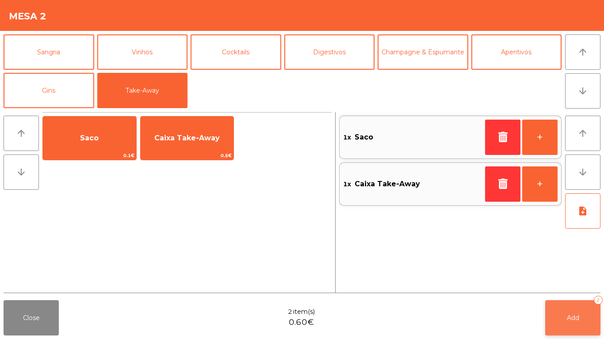
click at [592, 303] on button "Add 2" at bounding box center [572, 317] width 55 height 35
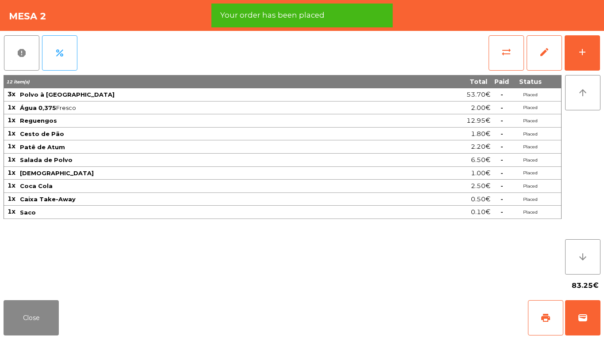
click at [600, 61] on div "report percent sync_alt edit add 12 item(s) Total Paid Status 3x Polvo à Lagare…" at bounding box center [302, 164] width 604 height 266
click at [599, 61] on button "add" at bounding box center [581, 52] width 35 height 35
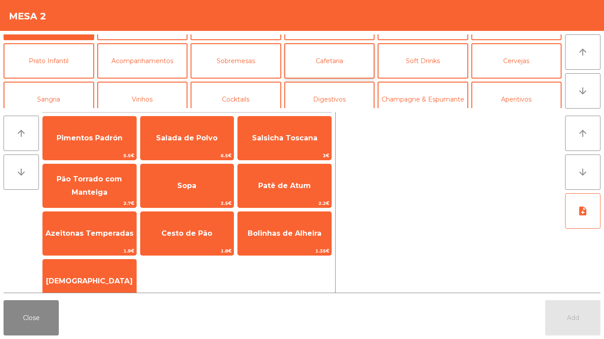
scroll to position [44, 0]
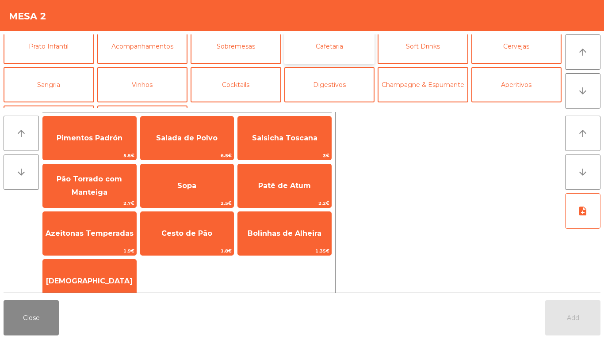
click at [321, 56] on button "Cafetaria" at bounding box center [329, 46] width 91 height 35
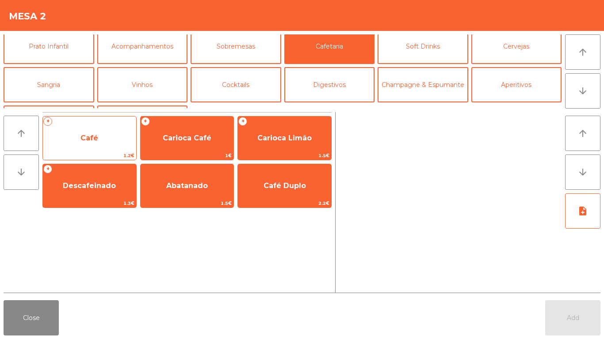
click at [105, 129] on span "Café" at bounding box center [89, 138] width 93 height 24
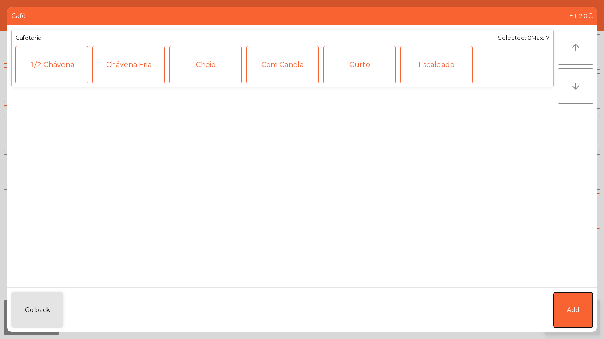
click at [581, 312] on button "Add" at bounding box center [572, 310] width 39 height 35
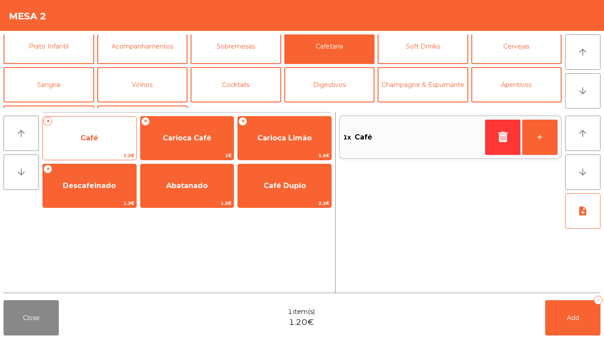
click at [127, 137] on span "Café" at bounding box center [89, 138] width 93 height 24
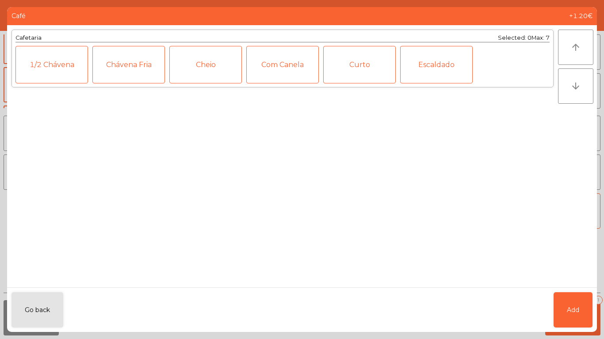
drag, startPoint x: 234, startPoint y: 76, endPoint x: 273, endPoint y: 148, distance: 82.1
click at [233, 76] on div "Cheio" at bounding box center [205, 65] width 72 height 38
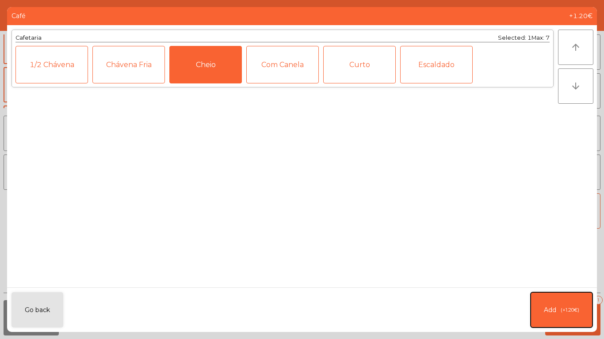
click at [572, 304] on button "Add (+1.20€)" at bounding box center [561, 310] width 62 height 35
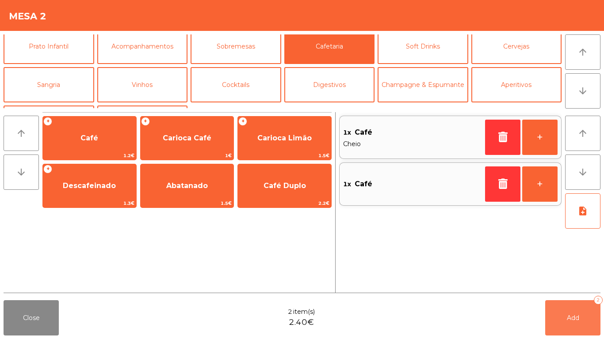
click at [573, 323] on button "Add 2" at bounding box center [572, 317] width 55 height 35
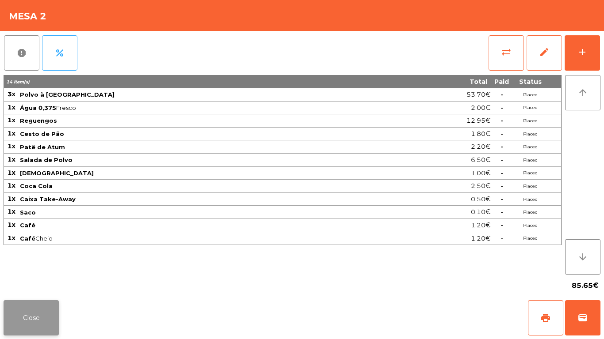
click at [22, 331] on button "Close" at bounding box center [31, 317] width 55 height 35
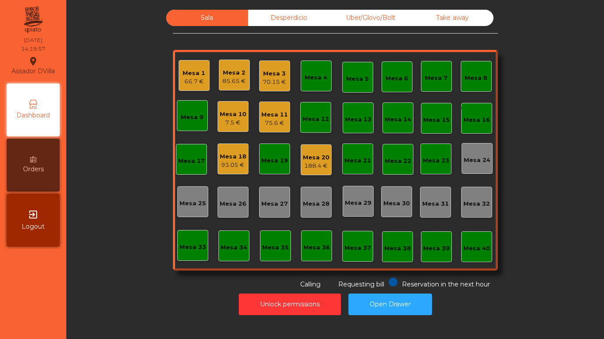
click at [316, 152] on div "Mesa 20 188.4 €" at bounding box center [316, 160] width 27 height 21
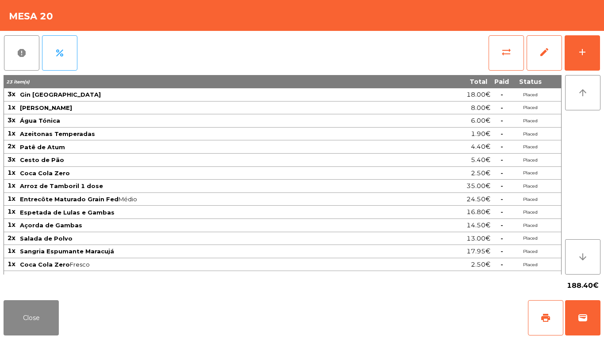
click at [599, 35] on div "sync_alt edit add" at bounding box center [544, 53] width 112 height 44
click at [594, 52] on button "add" at bounding box center [581, 52] width 35 height 35
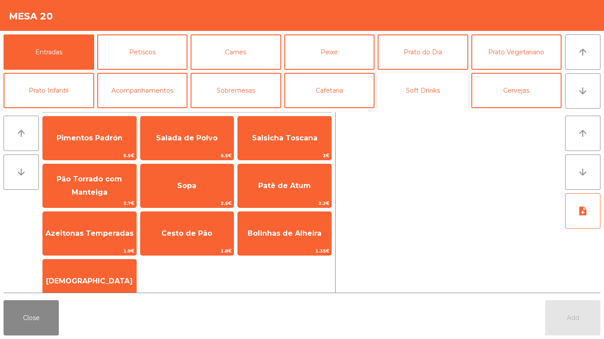
click at [438, 94] on button "Soft Drinks" at bounding box center [422, 90] width 91 height 35
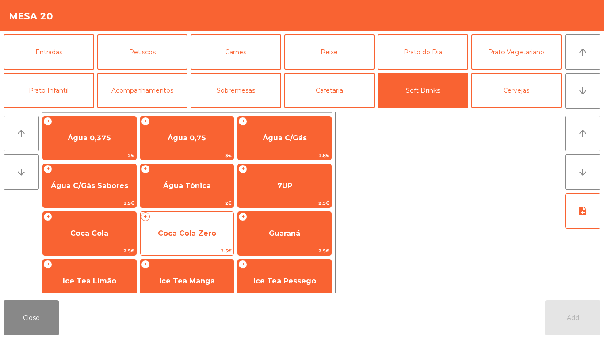
click at [174, 232] on span "Coca Cola Zero" at bounding box center [187, 233] width 58 height 8
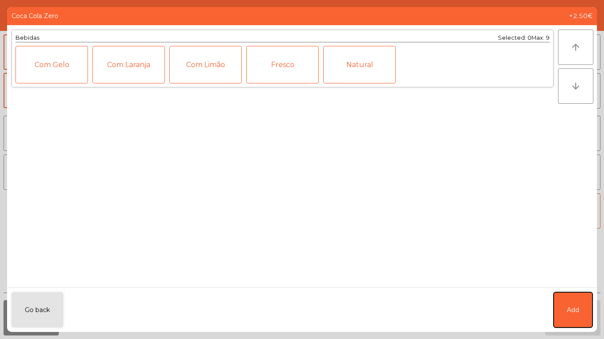
click at [574, 314] on span "Add" at bounding box center [572, 310] width 12 height 9
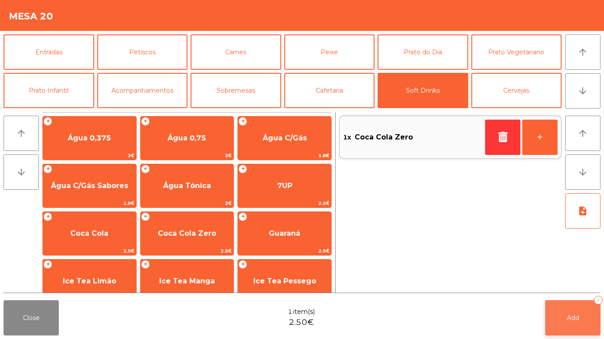
click at [598, 299] on div "1" at bounding box center [597, 300] width 9 height 9
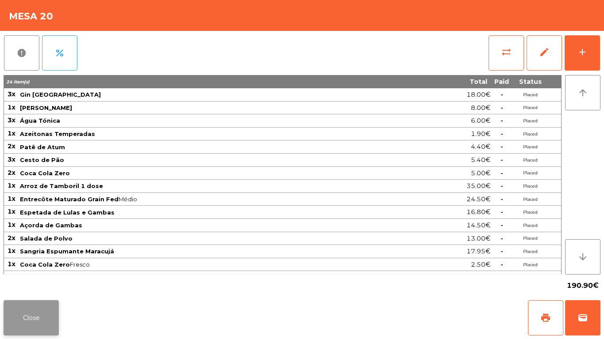
click at [30, 327] on button "Close" at bounding box center [31, 317] width 55 height 35
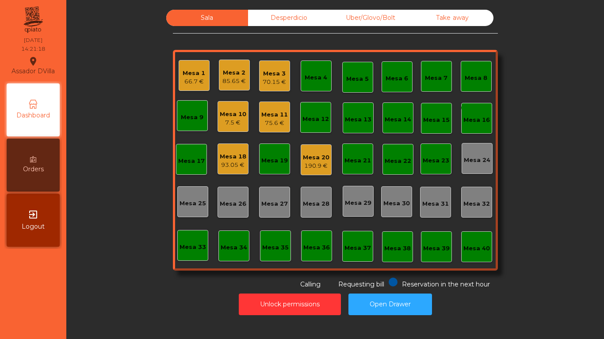
click at [262, 79] on div "70.15 €" at bounding box center [273, 82] width 23 height 9
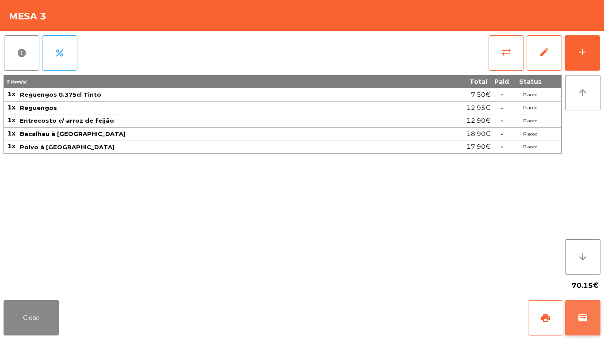
click at [578, 330] on button "wallet" at bounding box center [582, 317] width 35 height 35
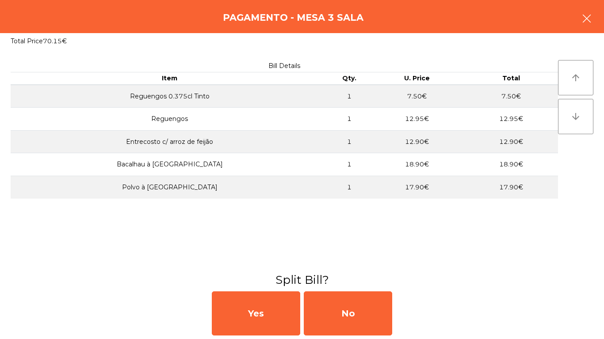
click at [595, 14] on button "button" at bounding box center [586, 19] width 25 height 27
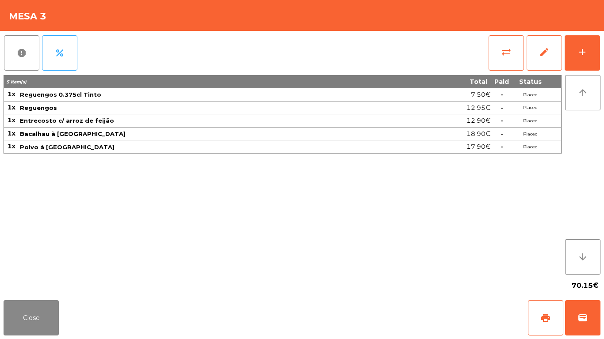
click at [603, 339] on div "Close print wallet" at bounding box center [302, 318] width 604 height 42
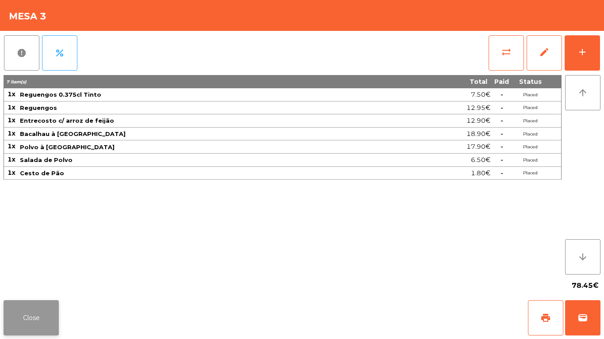
click at [38, 312] on button "Close" at bounding box center [31, 317] width 55 height 35
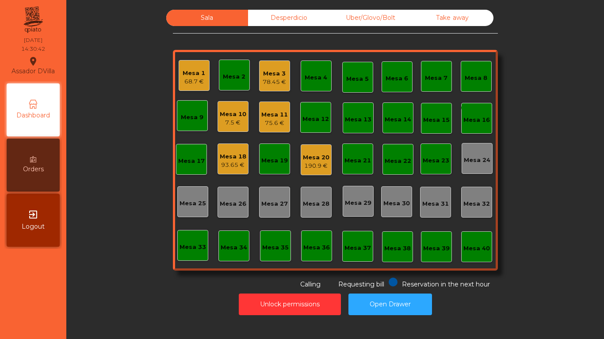
click at [226, 171] on div "Mesa 18 93.65 €" at bounding box center [232, 159] width 31 height 31
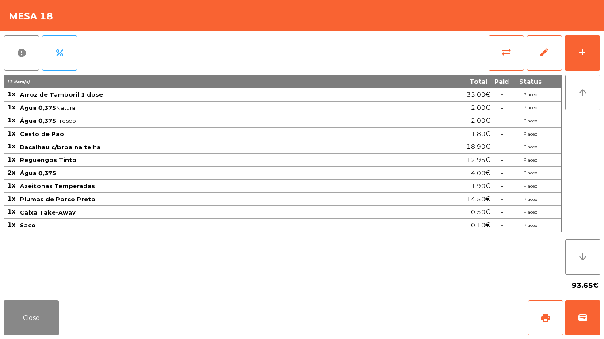
click at [600, 52] on div "report percent sync_alt edit add 12 item(s) Total Paid Status 1x Arroz de Tambo…" at bounding box center [302, 164] width 604 height 266
click at [597, 50] on button "add" at bounding box center [581, 52] width 35 height 35
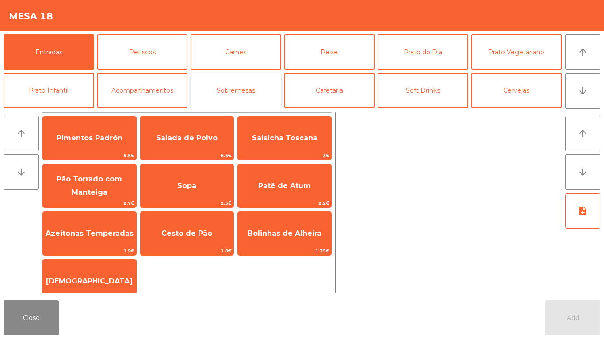
click at [233, 99] on button "Sobremesas" at bounding box center [235, 90] width 91 height 35
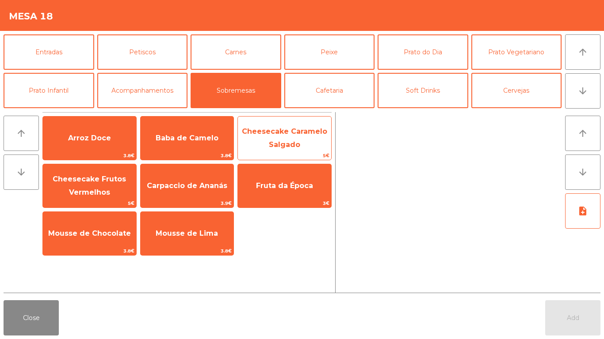
click at [285, 138] on span "Cheesecake Caramelo Salgado" at bounding box center [284, 139] width 93 height 38
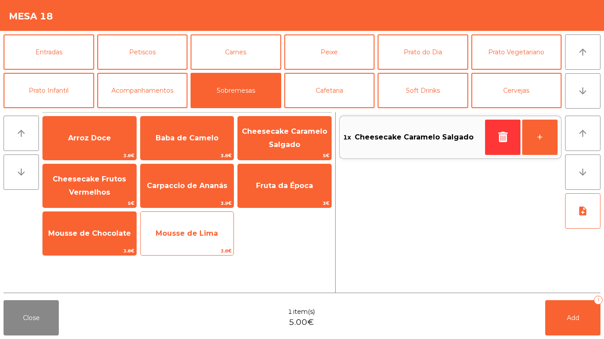
click at [180, 224] on span "Mousse de Lima" at bounding box center [187, 234] width 93 height 24
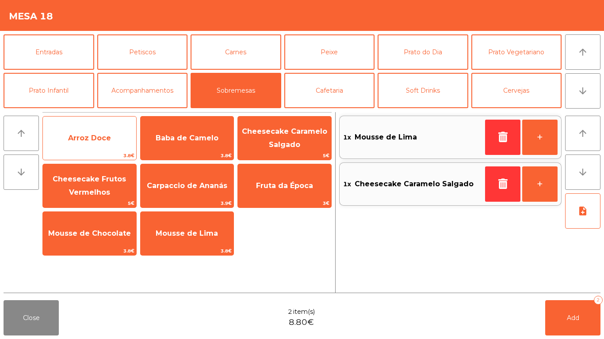
click at [96, 133] on span "Arroz Doce" at bounding box center [89, 138] width 93 height 24
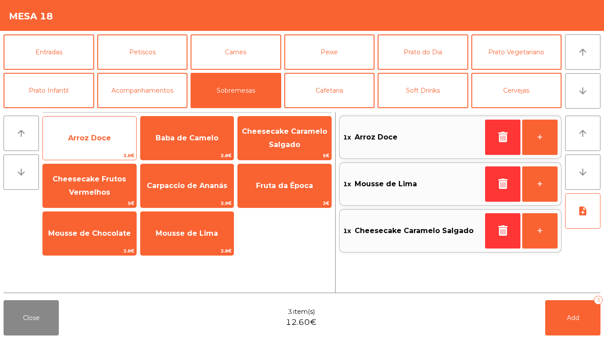
click at [81, 143] on span "Arroz Doce" at bounding box center [89, 138] width 93 height 24
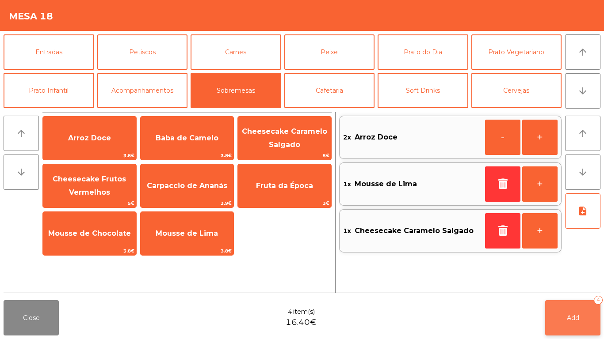
click at [572, 309] on button "Add 4" at bounding box center [572, 317] width 55 height 35
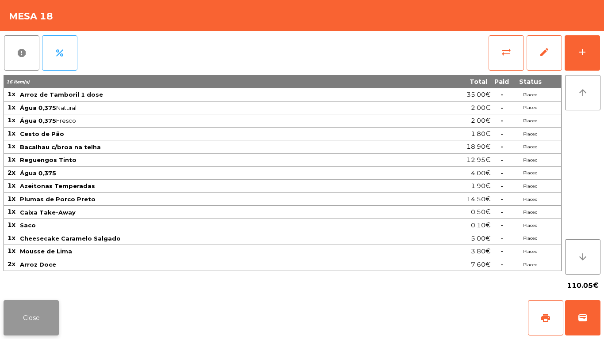
click at [30, 315] on button "Close" at bounding box center [31, 317] width 55 height 35
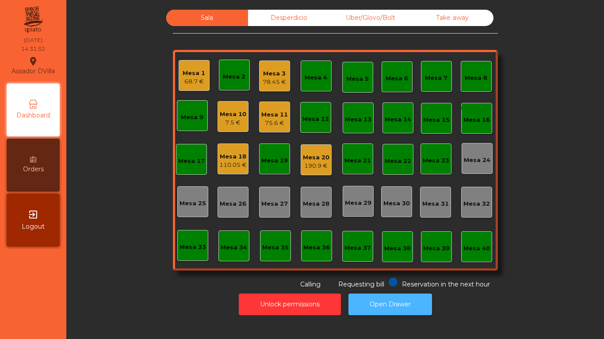
click at [391, 308] on button "Open Drawer" at bounding box center [390, 305] width 84 height 22
click at [471, 122] on div "Mesa 16" at bounding box center [476, 120] width 27 height 9
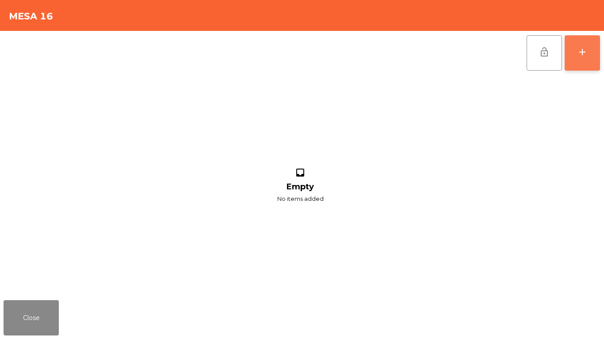
click at [588, 39] on button "add" at bounding box center [581, 52] width 35 height 35
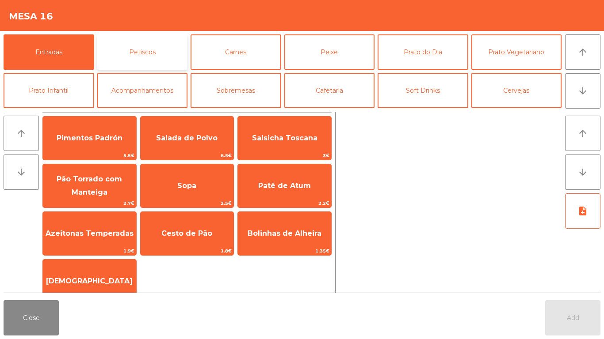
click at [166, 57] on button "Petiscos" at bounding box center [142, 51] width 91 height 35
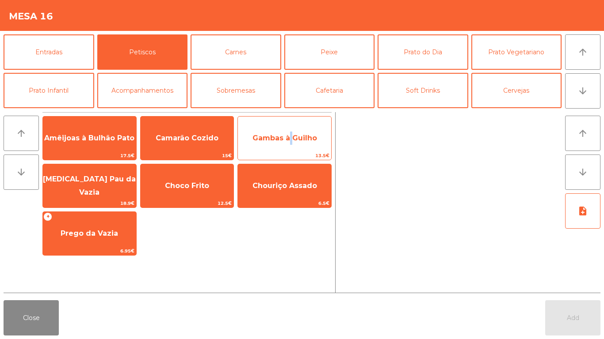
click at [287, 145] on span "Gambas à Guilho" at bounding box center [284, 138] width 93 height 24
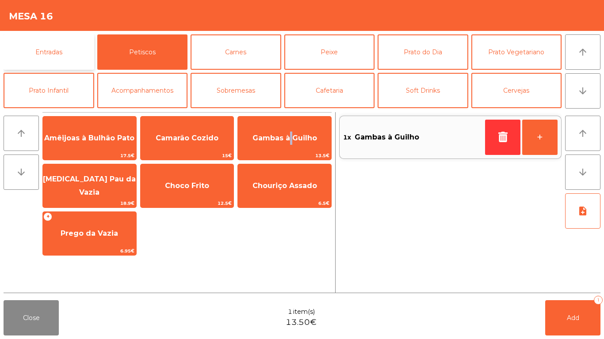
click at [72, 51] on button "Entradas" at bounding box center [49, 51] width 91 height 35
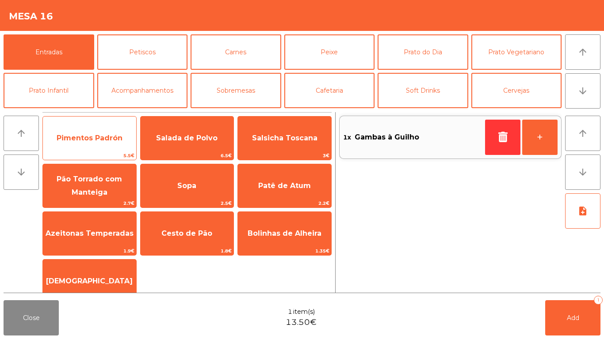
click at [96, 144] on span "Pimentos Padrón" at bounding box center [89, 138] width 93 height 24
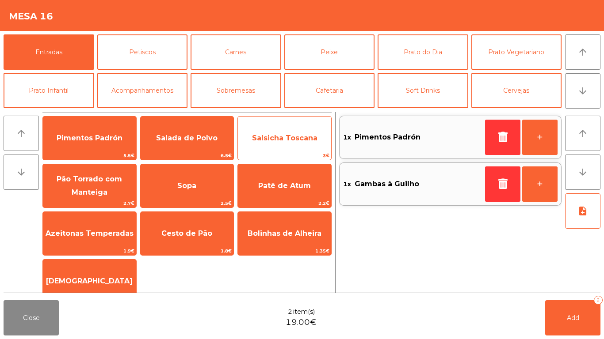
click at [259, 138] on span "Salsicha Toscana" at bounding box center [284, 138] width 65 height 8
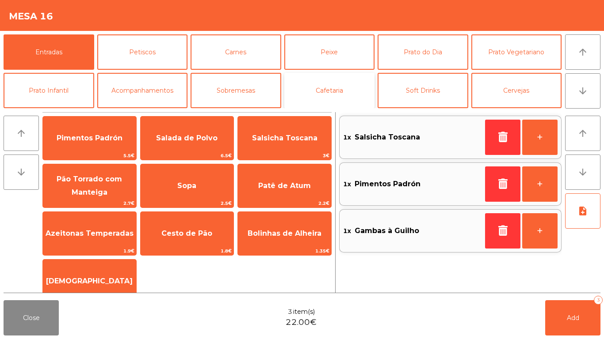
click at [353, 87] on button "Cafetaria" at bounding box center [329, 90] width 91 height 35
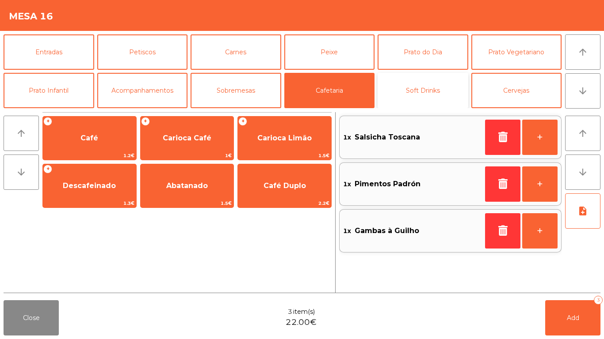
click at [401, 83] on button "Soft Drinks" at bounding box center [422, 90] width 91 height 35
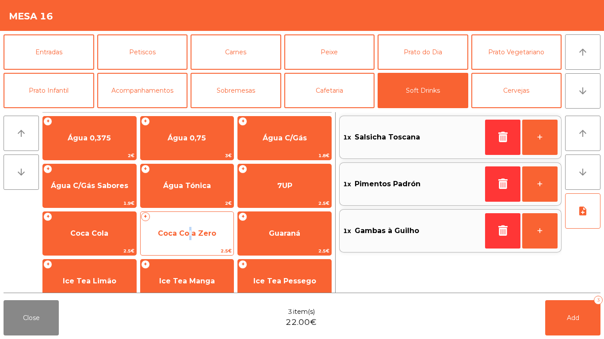
click at [188, 241] on span "Coca Cola Zero" at bounding box center [187, 234] width 93 height 24
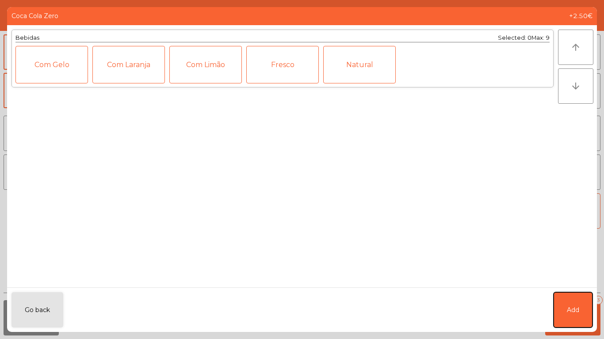
click at [570, 318] on button "Add" at bounding box center [572, 310] width 39 height 35
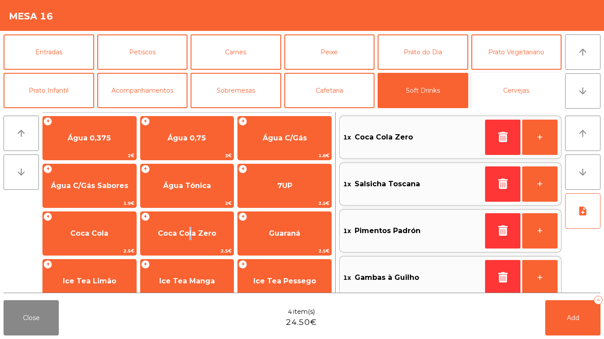
click at [478, 86] on button "Cervejas" at bounding box center [516, 90] width 91 height 35
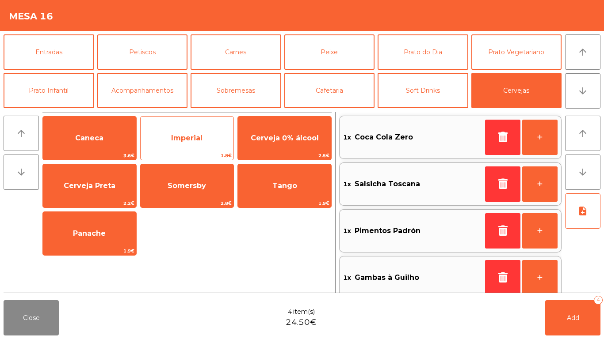
click at [188, 138] on span "Imperial" at bounding box center [186, 138] width 31 height 8
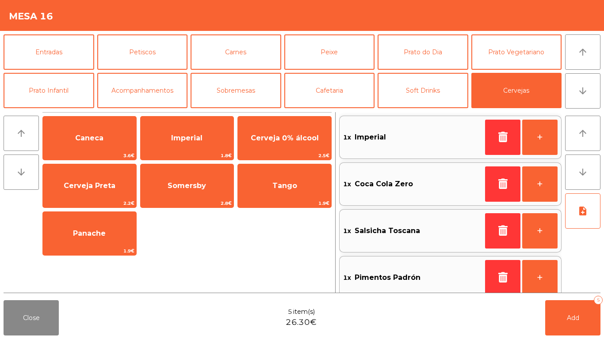
scroll to position [4, 0]
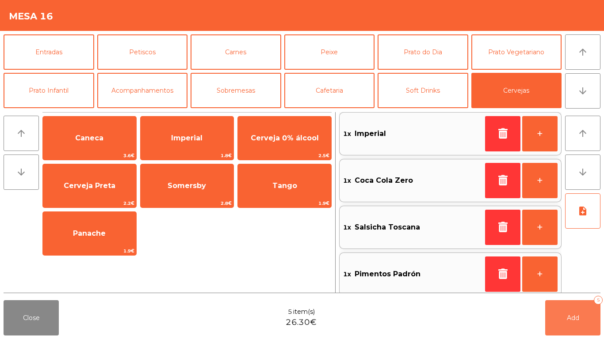
click at [547, 326] on button "Add 5" at bounding box center [572, 317] width 55 height 35
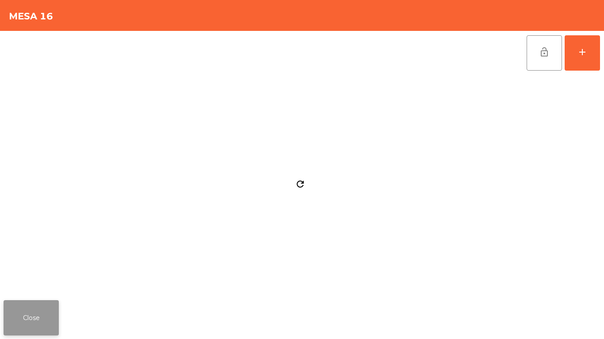
click at [32, 316] on button "Close" at bounding box center [31, 317] width 55 height 35
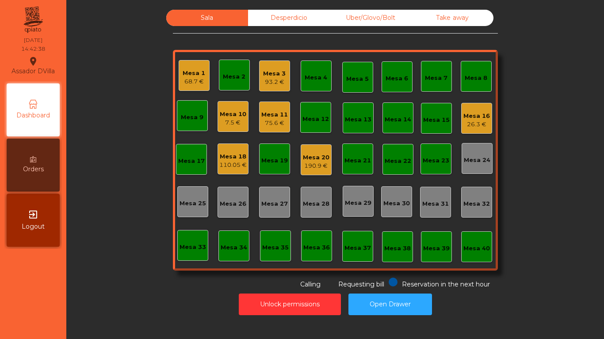
click at [486, 124] on div "Mesa 16 26.3 €" at bounding box center [476, 118] width 31 height 31
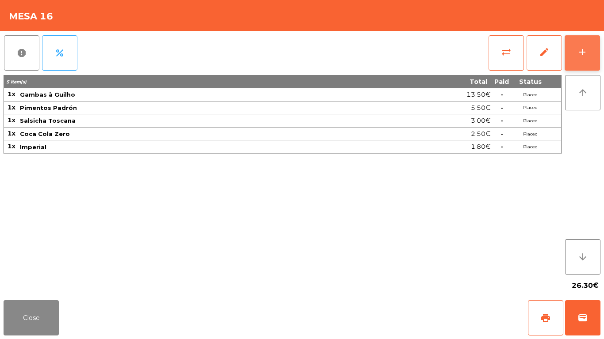
click at [590, 49] on button "add" at bounding box center [581, 52] width 35 height 35
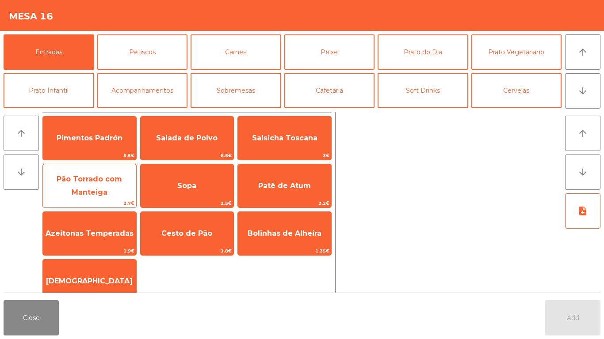
click at [103, 190] on span "Pão Torrado com Manteiga" at bounding box center [89, 186] width 65 height 22
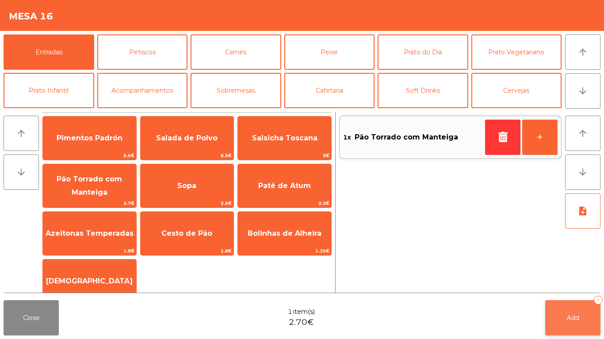
click at [587, 320] on button "Add 1" at bounding box center [572, 317] width 55 height 35
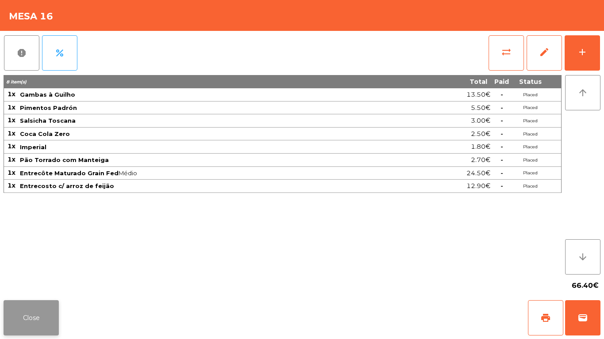
click at [34, 312] on button "Close" at bounding box center [31, 317] width 55 height 35
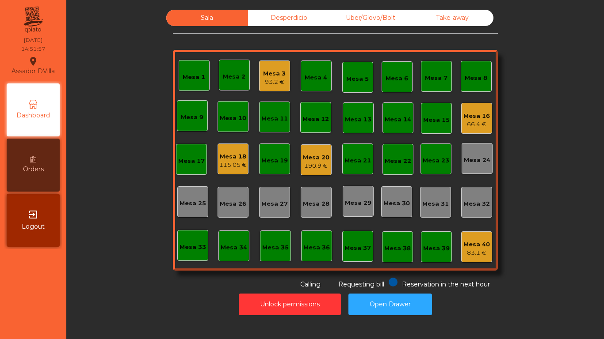
click at [306, 154] on div "Mesa 20" at bounding box center [316, 157] width 27 height 9
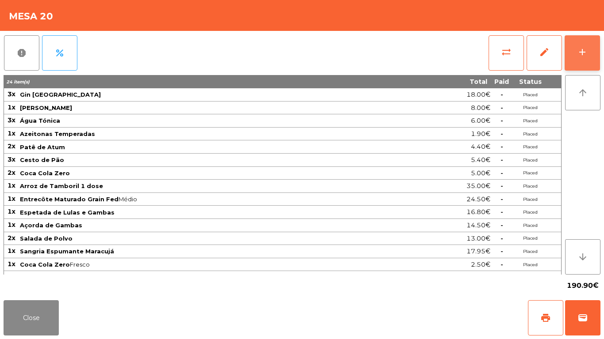
click at [592, 49] on button "add" at bounding box center [581, 52] width 35 height 35
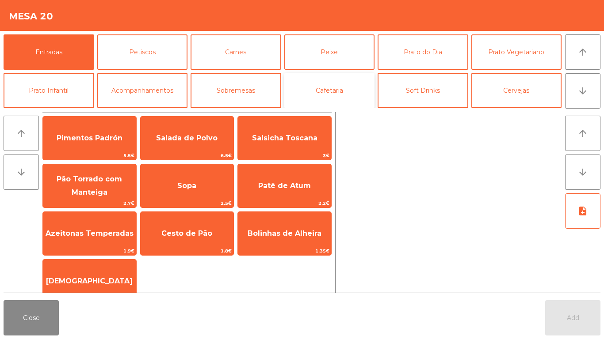
click at [324, 92] on button "Cafetaria" at bounding box center [329, 90] width 91 height 35
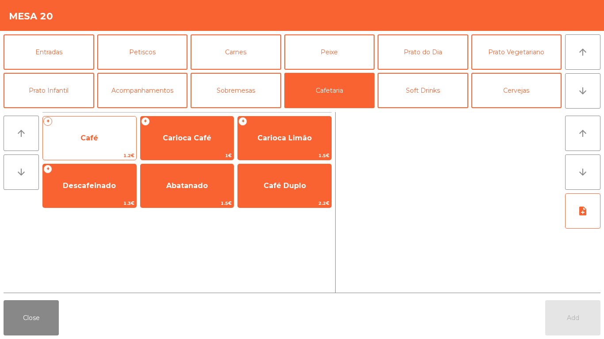
click at [91, 135] on span "Café" at bounding box center [89, 138] width 18 height 8
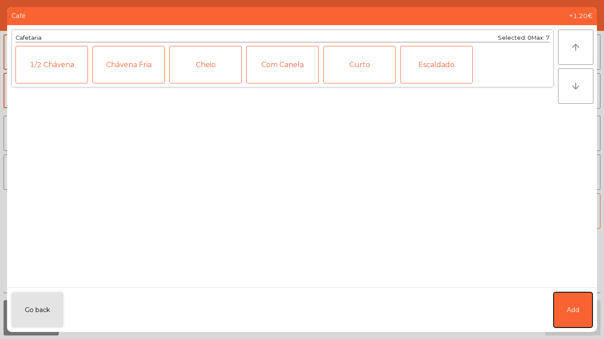
click at [577, 316] on button "Add" at bounding box center [572, 310] width 39 height 35
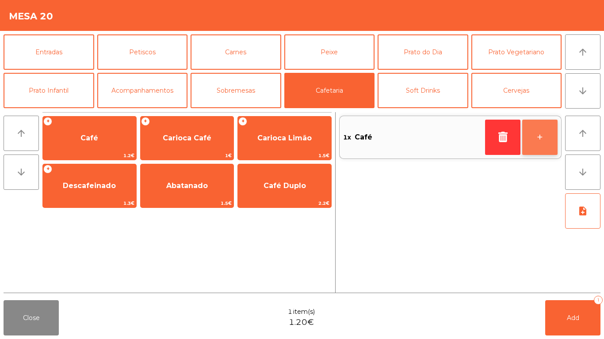
click at [547, 136] on button "+" at bounding box center [539, 137] width 35 height 35
click at [543, 131] on button "+" at bounding box center [539, 137] width 35 height 35
click at [544, 134] on button "+" at bounding box center [539, 137] width 35 height 35
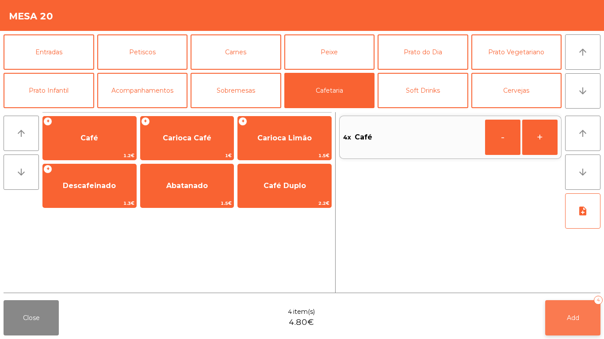
click at [562, 313] on button "Add 4" at bounding box center [572, 317] width 55 height 35
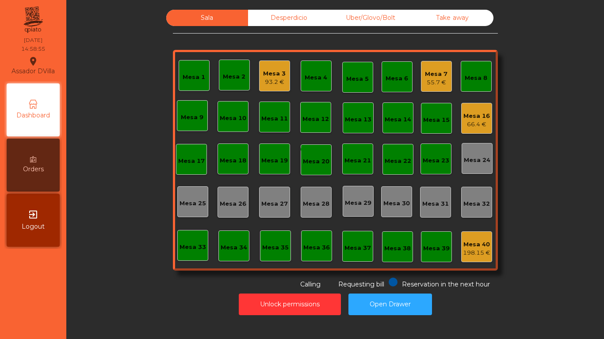
click at [471, 112] on div "Mesa 16" at bounding box center [476, 116] width 27 height 9
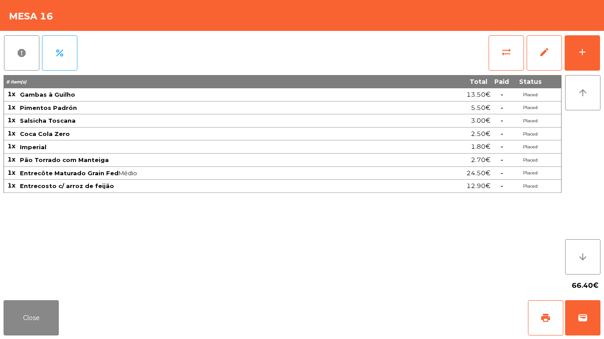
click at [603, 50] on div "report percent sync_alt edit add 8 item(s) Total Paid Status 1x Gambas à Guilho…" at bounding box center [302, 164] width 604 height 266
click at [585, 52] on div "add" at bounding box center [582, 52] width 11 height 11
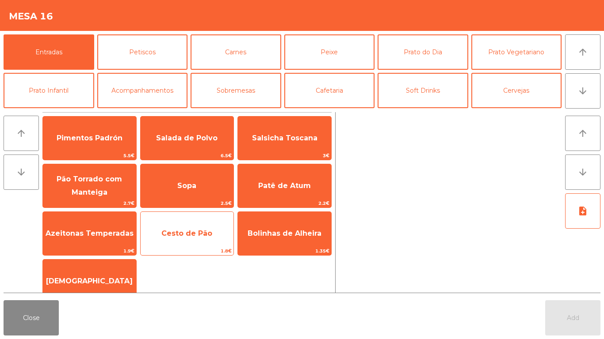
click at [182, 243] on span "Cesto de Pão" at bounding box center [187, 234] width 93 height 24
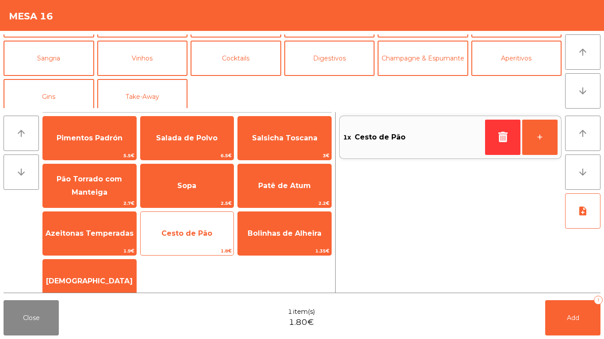
scroll to position [72, 0]
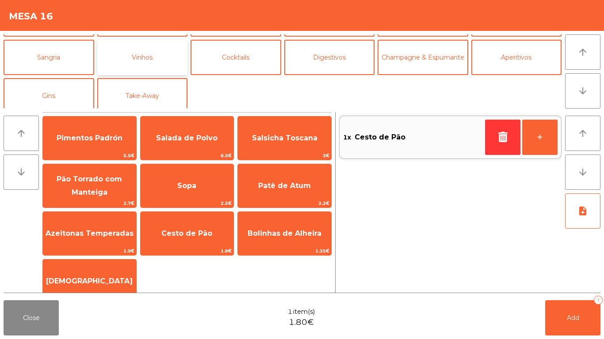
click at [152, 61] on button "Vinhos" at bounding box center [142, 57] width 91 height 35
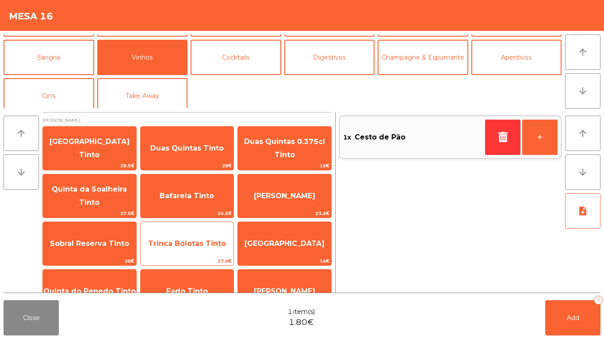
click at [187, 244] on span "Trinca Bolotas Tinto" at bounding box center [187, 243] width 78 height 8
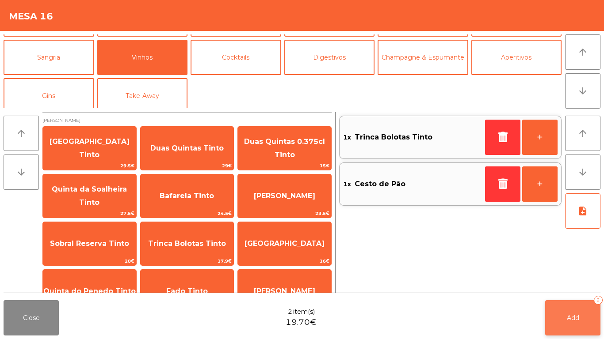
click at [565, 320] on button "Add 2" at bounding box center [572, 317] width 55 height 35
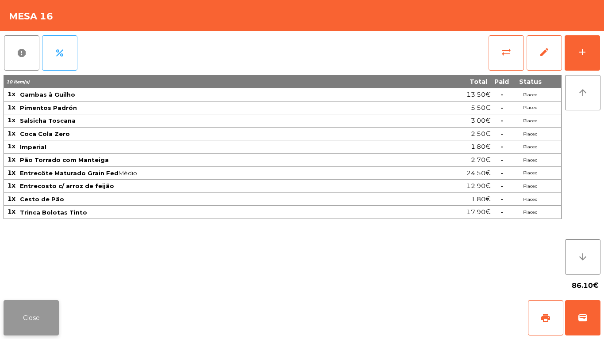
click at [13, 327] on button "Close" at bounding box center [31, 317] width 55 height 35
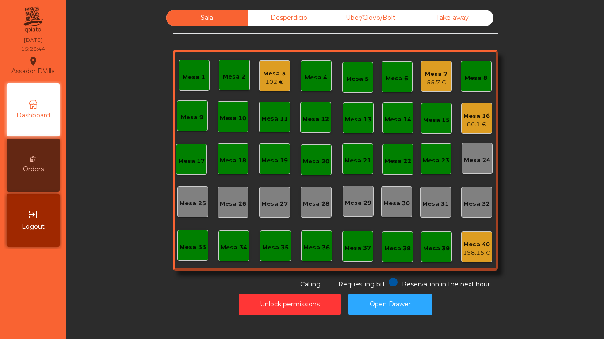
click at [442, 65] on div "Mesa 7 55.7 €" at bounding box center [436, 76] width 31 height 31
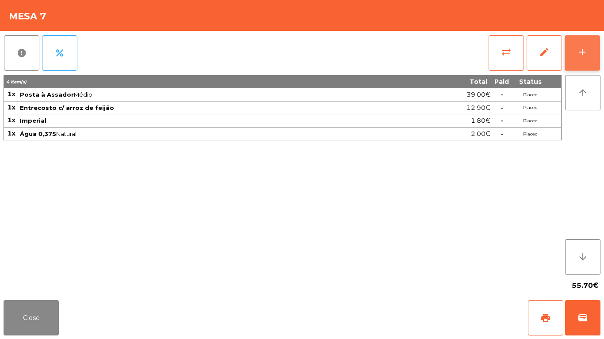
click at [597, 51] on button "add" at bounding box center [581, 52] width 35 height 35
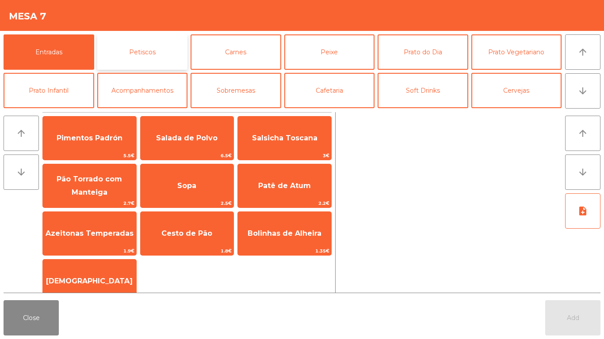
click at [137, 47] on button "Petiscos" at bounding box center [142, 51] width 91 height 35
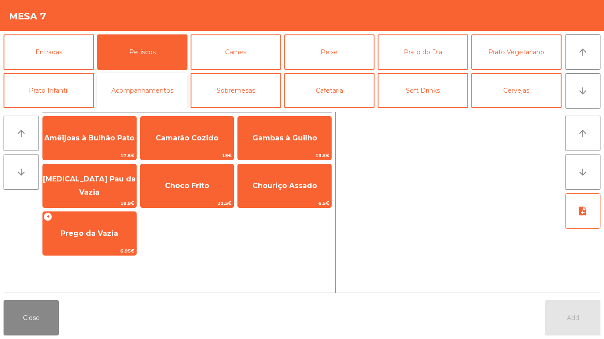
click at [142, 89] on button "Acompanhamentos" at bounding box center [142, 90] width 91 height 35
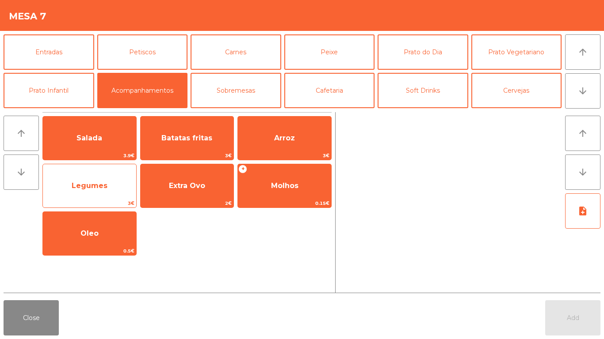
click at [94, 182] on span "Legumes" at bounding box center [90, 186] width 36 height 8
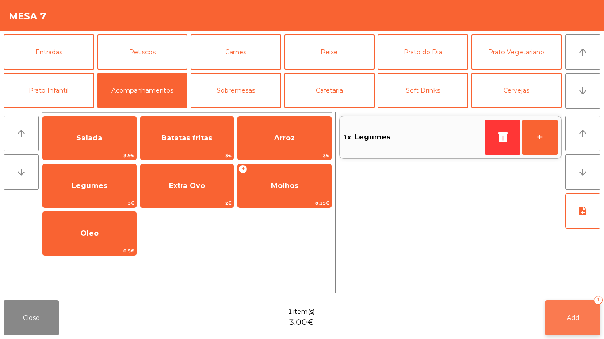
click at [589, 317] on button "Add 1" at bounding box center [572, 317] width 55 height 35
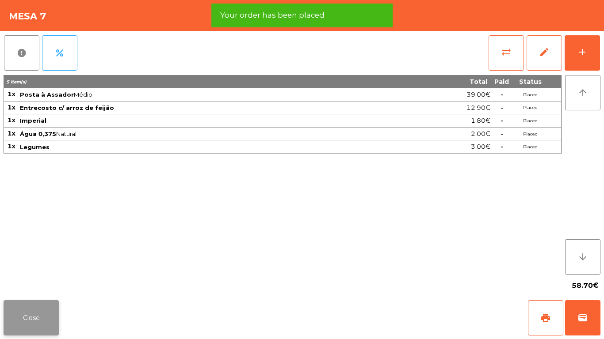
click at [25, 322] on button "Close" at bounding box center [31, 317] width 55 height 35
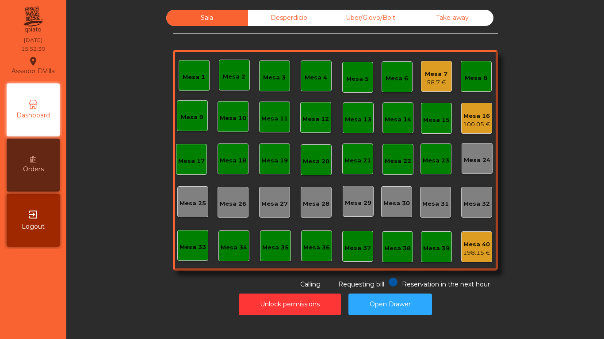
click at [434, 69] on div "Mesa 7 58.7 €" at bounding box center [436, 76] width 23 height 21
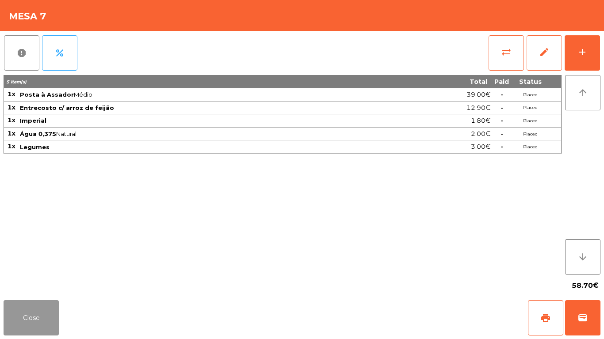
drag, startPoint x: 22, startPoint y: 323, endPoint x: 341, endPoint y: 232, distance: 331.6
click at [24, 322] on button "Close" at bounding box center [31, 317] width 55 height 35
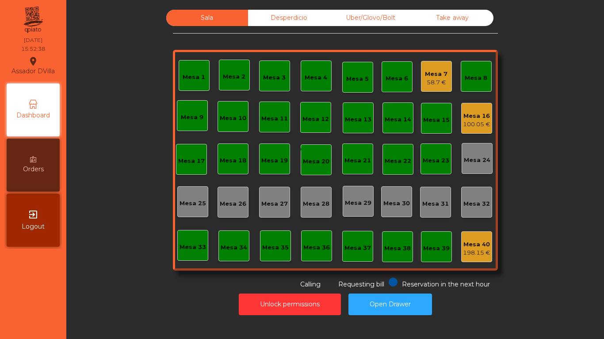
click at [475, 112] on div "Mesa 16" at bounding box center [476, 116] width 27 height 9
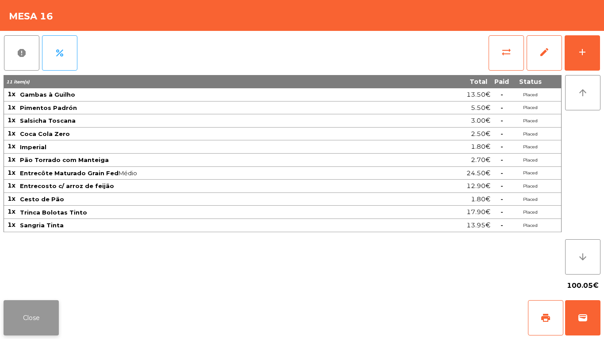
click at [42, 311] on button "Close" at bounding box center [31, 317] width 55 height 35
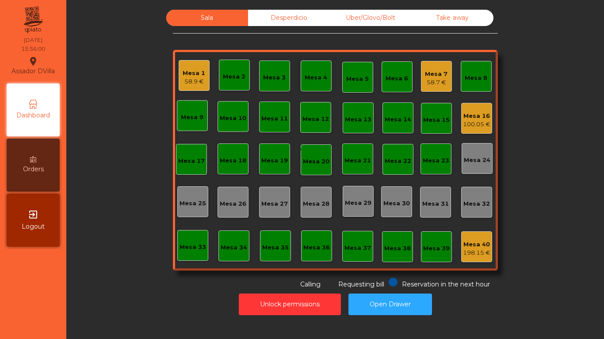
click at [187, 71] on div "Mesa 1" at bounding box center [193, 73] width 23 height 9
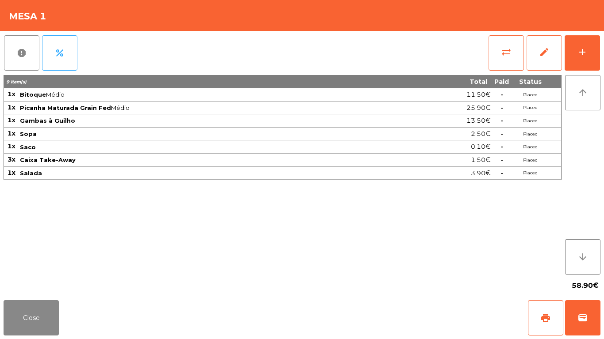
click at [603, 46] on div "report percent sync_alt edit add 9 item(s) Total Paid Status 1x Bitoque Médio 1…" at bounding box center [302, 164] width 604 height 266
click at [593, 52] on button "add" at bounding box center [581, 52] width 35 height 35
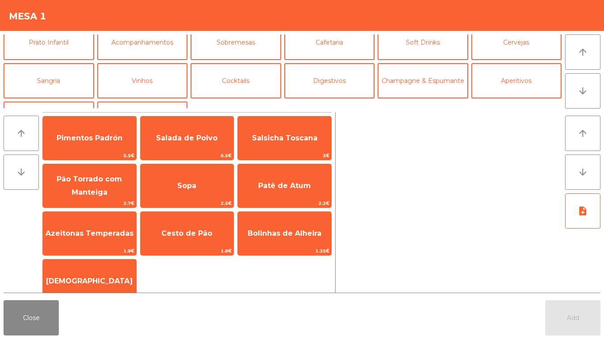
scroll to position [47, 0]
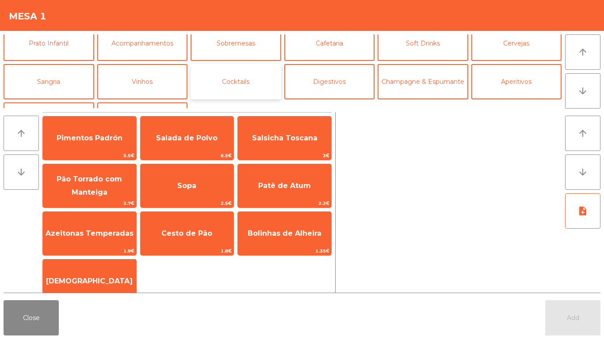
click at [250, 84] on button "Cocktails" at bounding box center [235, 81] width 91 height 35
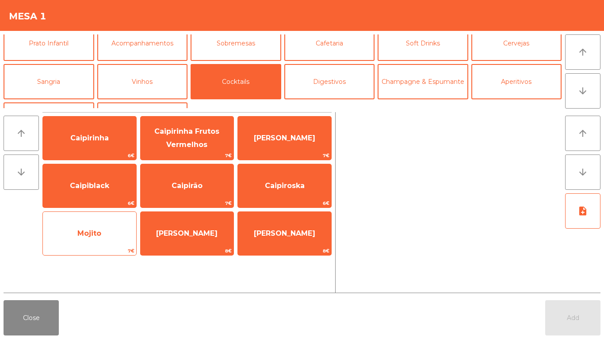
click at [77, 245] on span "Mojito" at bounding box center [89, 234] width 93 height 24
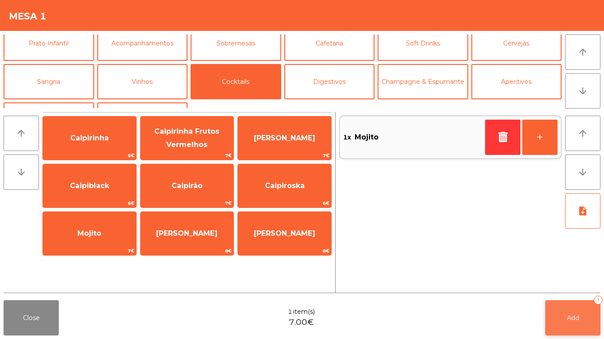
click at [579, 311] on button "Add 1" at bounding box center [572, 317] width 55 height 35
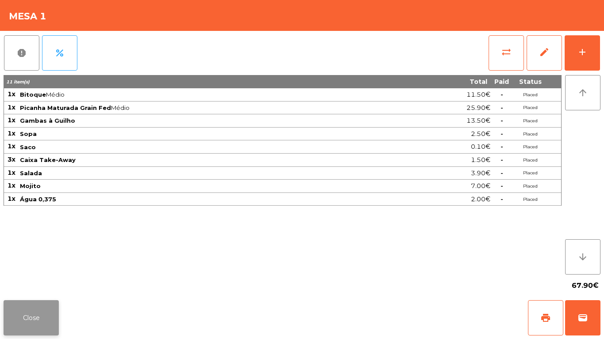
click at [40, 326] on button "Close" at bounding box center [31, 317] width 55 height 35
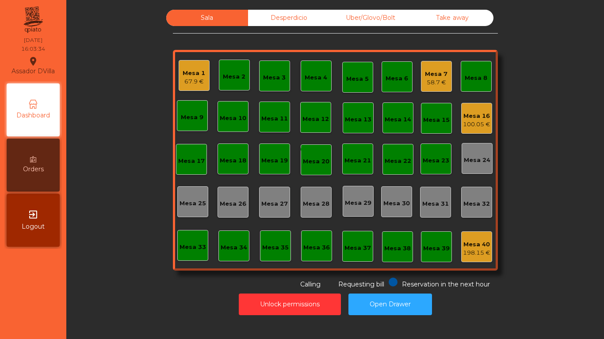
click at [190, 71] on div "Mesa 1" at bounding box center [193, 73] width 23 height 9
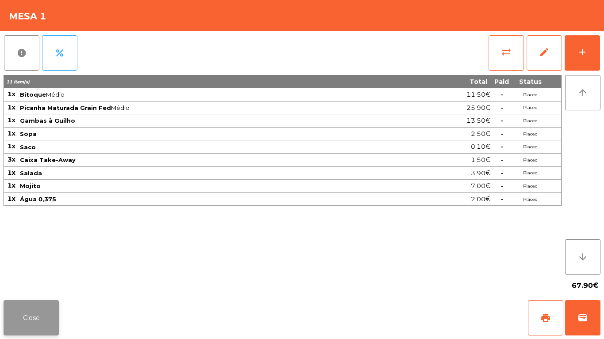
click at [26, 320] on button "Close" at bounding box center [31, 317] width 55 height 35
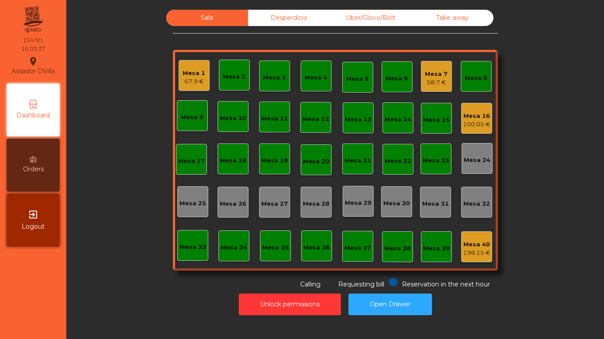
click at [437, 61] on div "Mesa 7 58.7 €" at bounding box center [436, 76] width 31 height 31
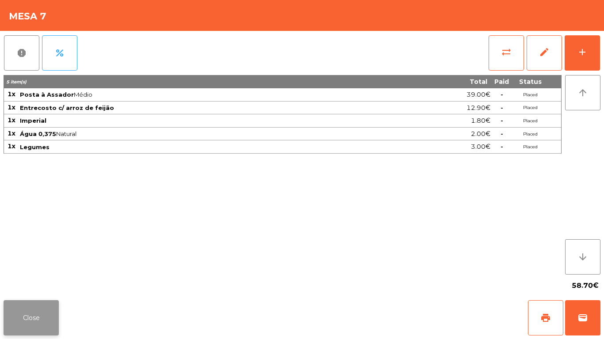
click at [20, 303] on button "Close" at bounding box center [31, 317] width 55 height 35
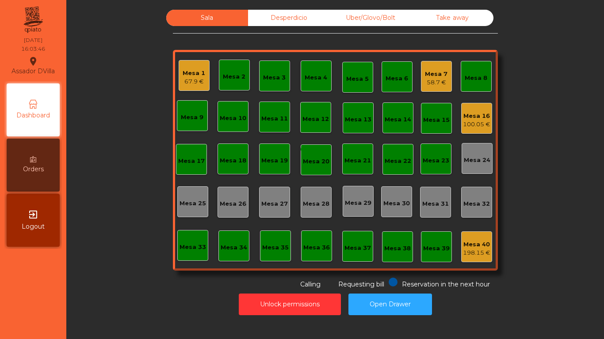
click at [425, 70] on div "Mesa 7" at bounding box center [436, 74] width 23 height 9
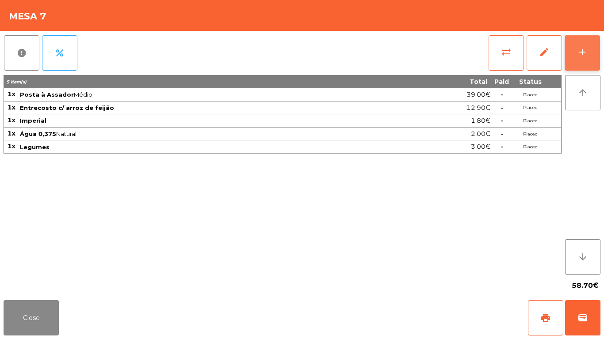
click at [591, 55] on button "add" at bounding box center [581, 52] width 35 height 35
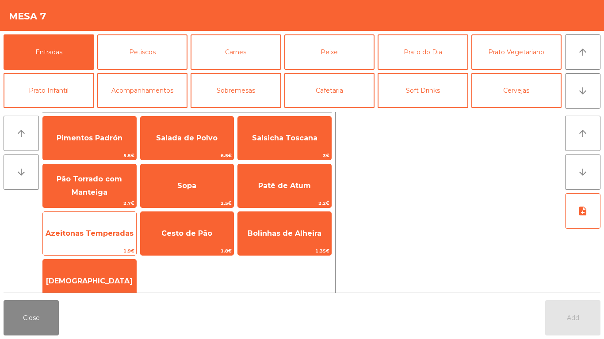
click at [122, 230] on span "Azeitonas Temperadas" at bounding box center [90, 233] width 88 height 8
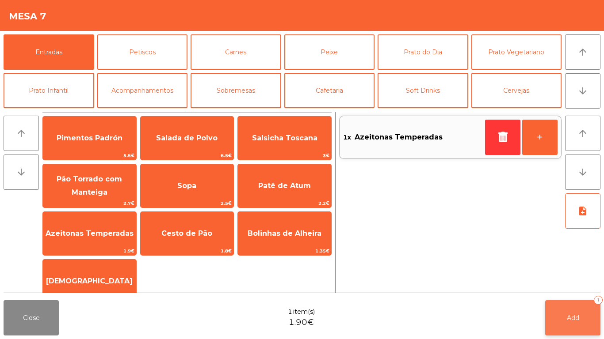
click at [566, 320] on span "Add" at bounding box center [572, 318] width 12 height 8
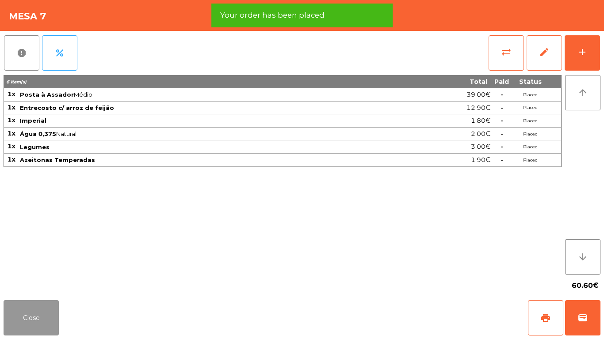
click at [24, 321] on button "Close" at bounding box center [31, 317] width 55 height 35
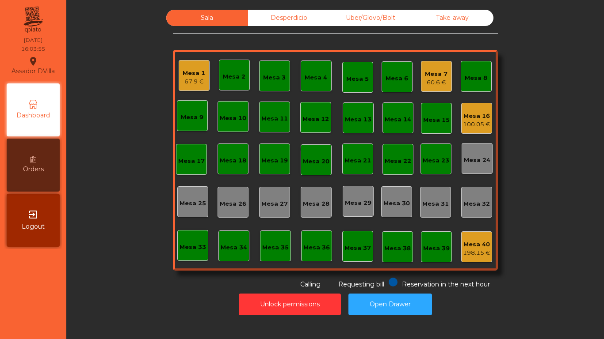
click at [200, 73] on div "Mesa 1" at bounding box center [193, 73] width 23 height 9
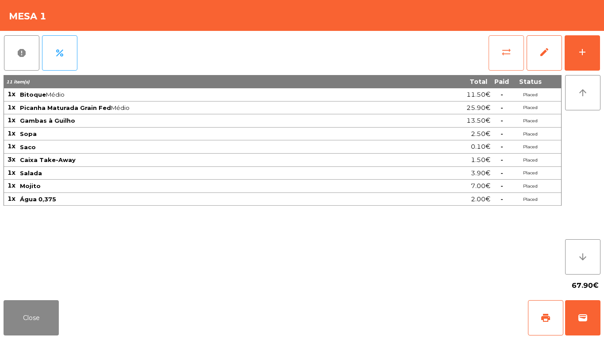
click at [513, 55] on button "sync_alt" at bounding box center [505, 52] width 35 height 35
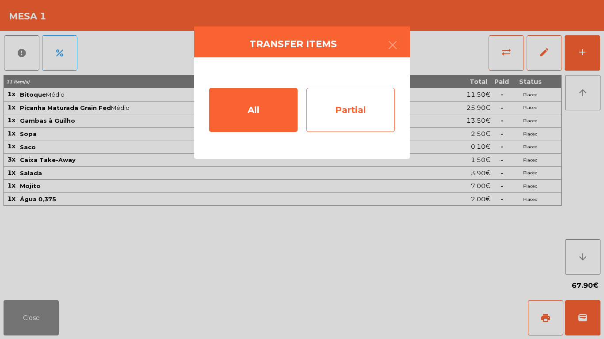
click at [362, 104] on div "Partial" at bounding box center [350, 110] width 88 height 44
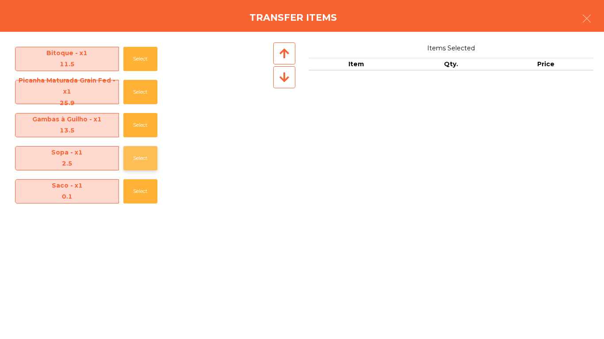
scroll to position [130, 0]
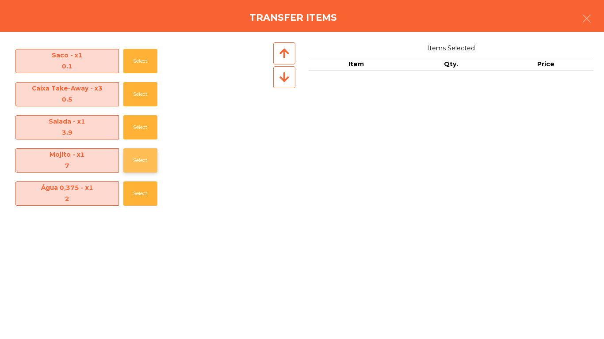
click at [144, 161] on button "Select" at bounding box center [140, 160] width 34 height 24
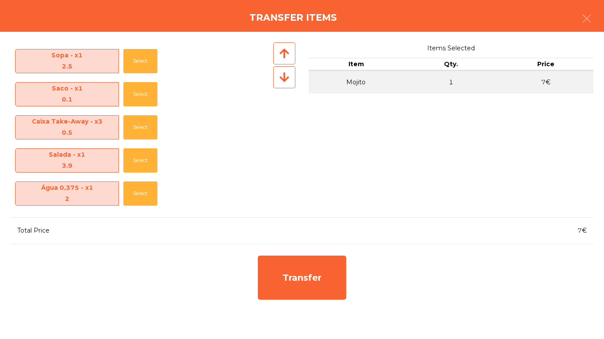
scroll to position [97, 0]
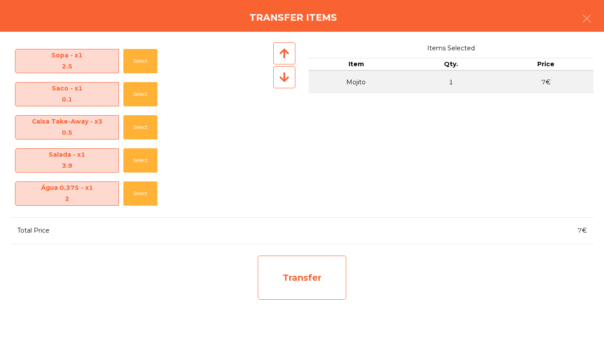
click at [291, 270] on div "Transfer" at bounding box center [302, 278] width 88 height 44
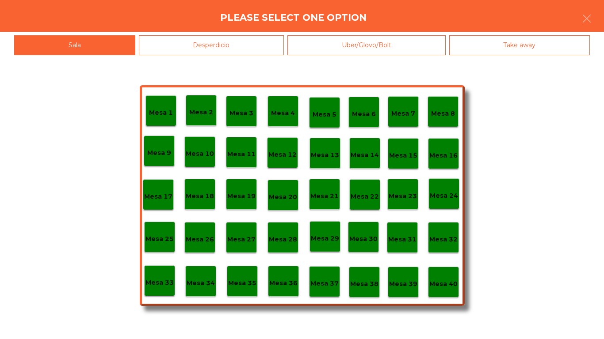
click at [217, 49] on div "Desperdicio" at bounding box center [211, 45] width 145 height 20
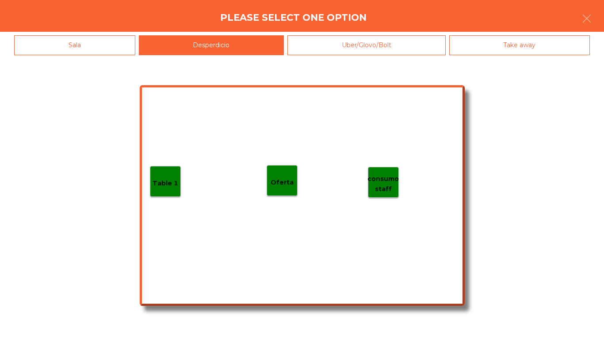
click at [153, 186] on p "Table 1" at bounding box center [165, 184] width 26 height 10
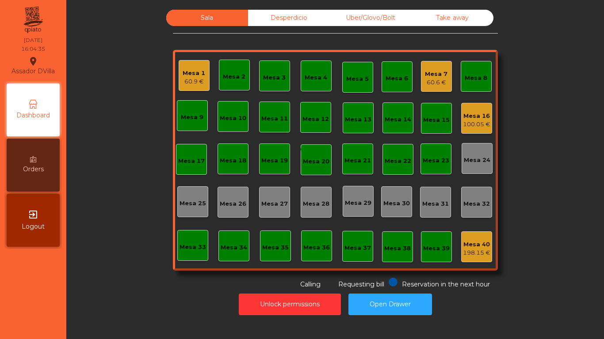
click at [189, 80] on div "60.9 €" at bounding box center [193, 81] width 23 height 9
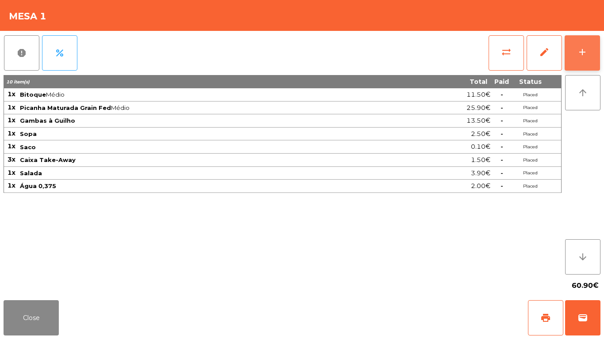
click at [570, 58] on button "add" at bounding box center [581, 52] width 35 height 35
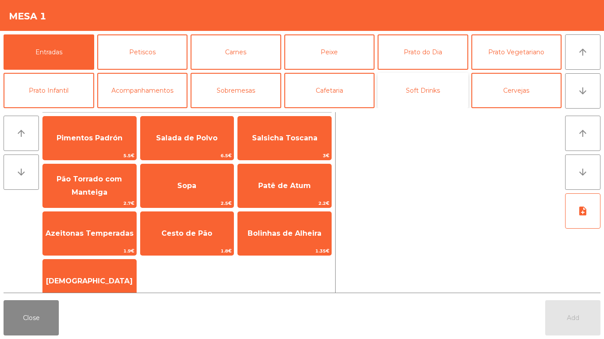
click at [401, 88] on button "Soft Drinks" at bounding box center [422, 90] width 91 height 35
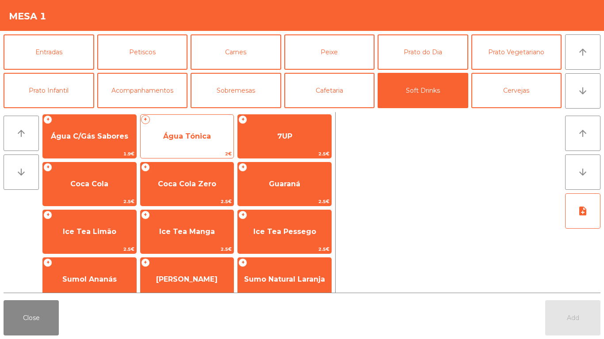
scroll to position [110, 0]
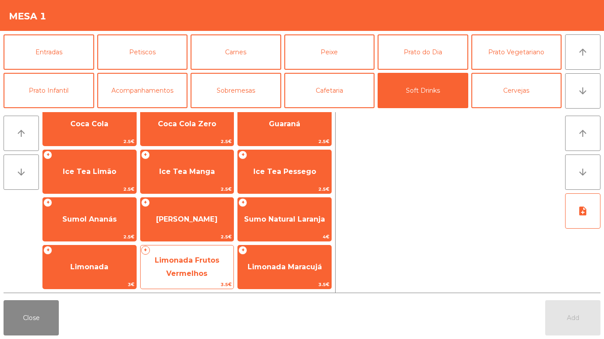
click at [205, 259] on span "Limonada Frutos Vermelhos" at bounding box center [187, 267] width 65 height 22
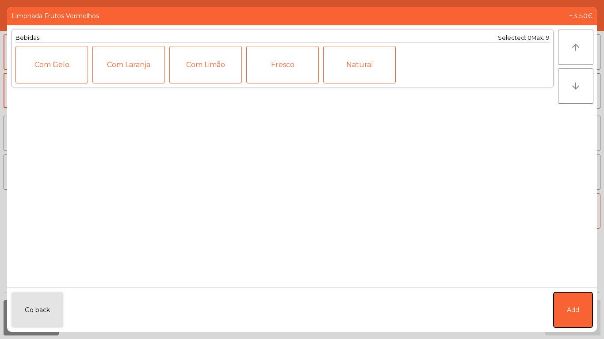
click at [570, 309] on span "Add" at bounding box center [572, 310] width 12 height 9
drag, startPoint x: 570, startPoint y: 309, endPoint x: 553, endPoint y: 314, distance: 17.9
click at [570, 311] on button "Add" at bounding box center [572, 317] width 55 height 35
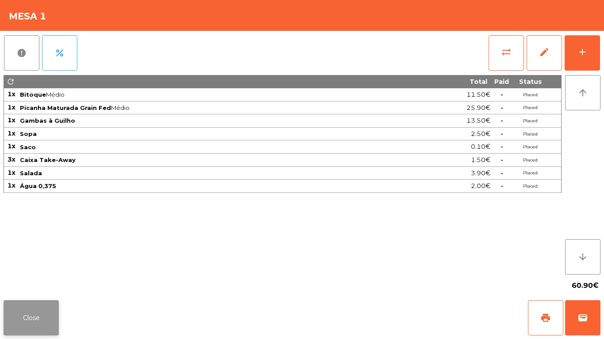
click at [49, 308] on button "Close" at bounding box center [31, 317] width 55 height 35
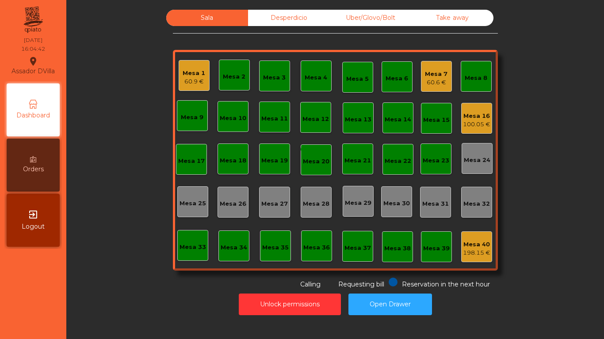
click at [267, 13] on div "Desperdicio" at bounding box center [289, 18] width 82 height 16
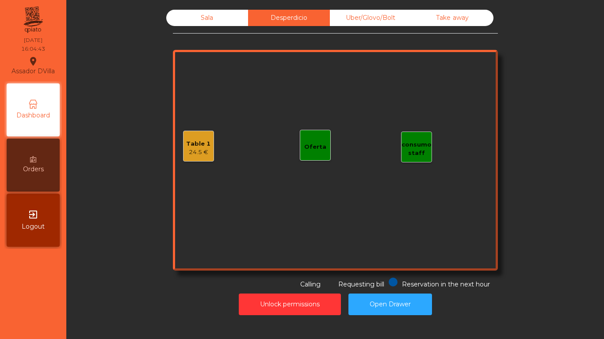
click at [204, 146] on div "Table 1" at bounding box center [198, 144] width 24 height 9
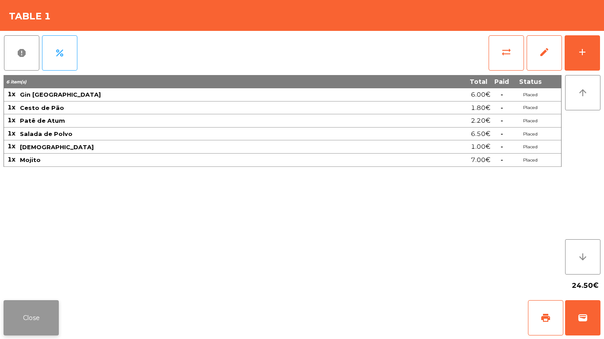
click at [44, 309] on button "Close" at bounding box center [31, 317] width 55 height 35
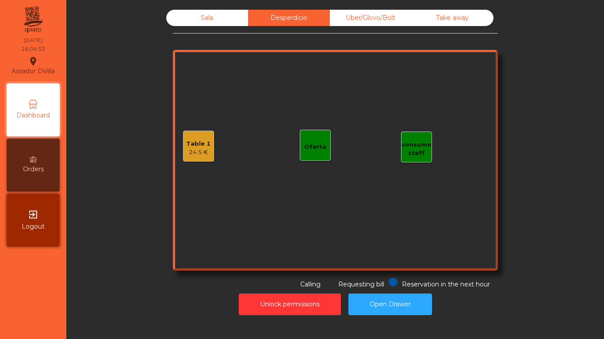
click at [195, 11] on div "Sala" at bounding box center [207, 18] width 82 height 16
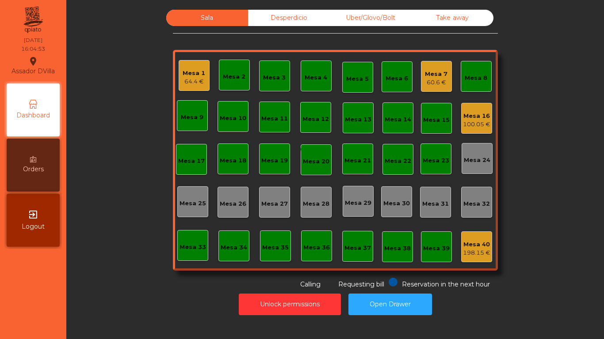
click at [375, 25] on div "Uber/Glovo/Bolt" at bounding box center [371, 18] width 82 height 16
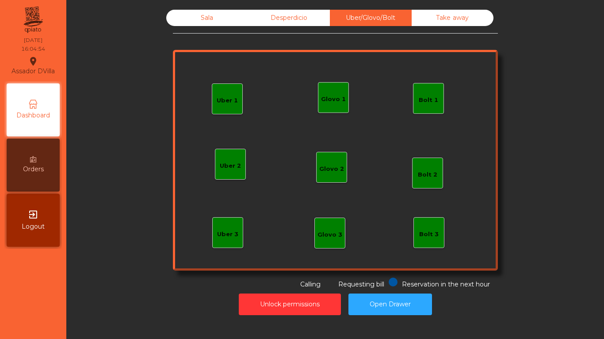
click at [437, 16] on div "Take away" at bounding box center [452, 18] width 82 height 16
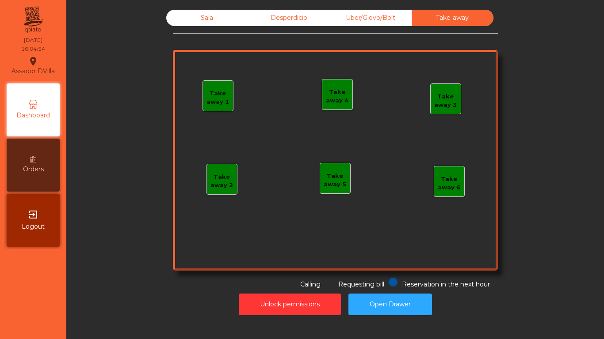
click at [183, 19] on div "Sala" at bounding box center [207, 18] width 82 height 16
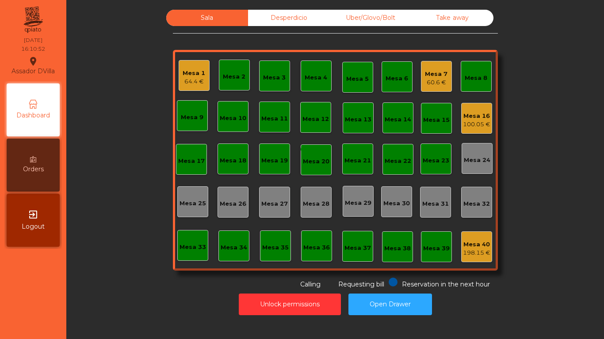
click at [186, 62] on div "Mesa 1 64.4 €" at bounding box center [194, 75] width 31 height 31
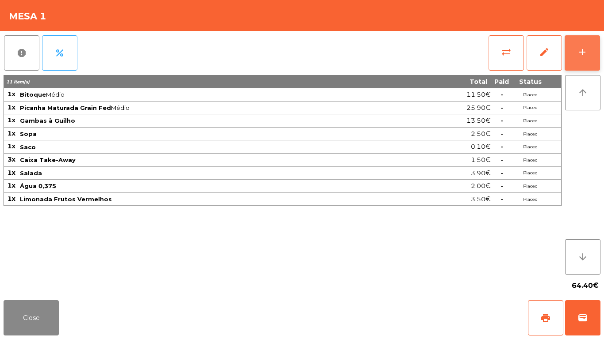
click at [591, 51] on button "add" at bounding box center [581, 52] width 35 height 35
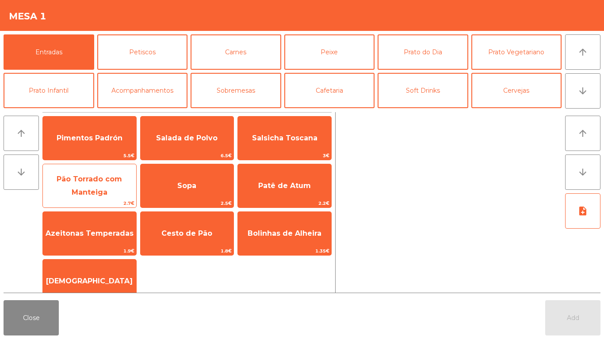
click at [96, 179] on span "Pão Torrado com Manteiga" at bounding box center [89, 186] width 65 height 22
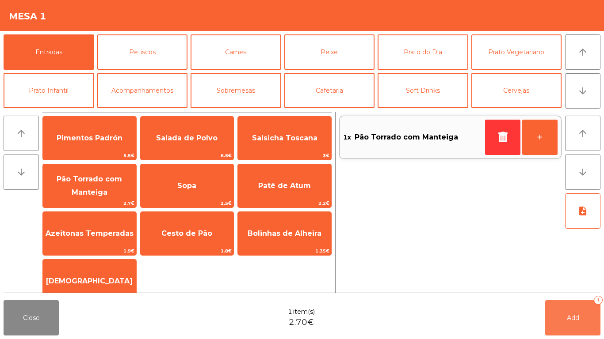
drag, startPoint x: 583, startPoint y: 327, endPoint x: 576, endPoint y: 327, distance: 7.1
click at [582, 327] on button "Add 1" at bounding box center [572, 317] width 55 height 35
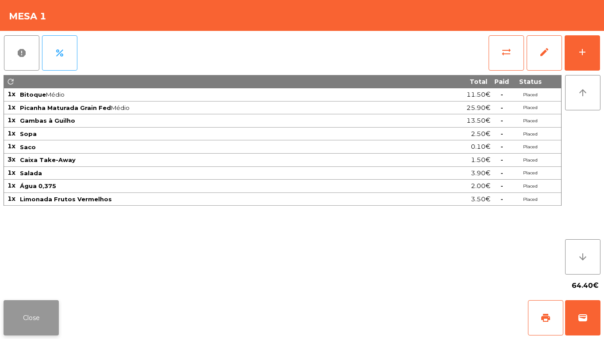
click at [21, 330] on button "Close" at bounding box center [31, 317] width 55 height 35
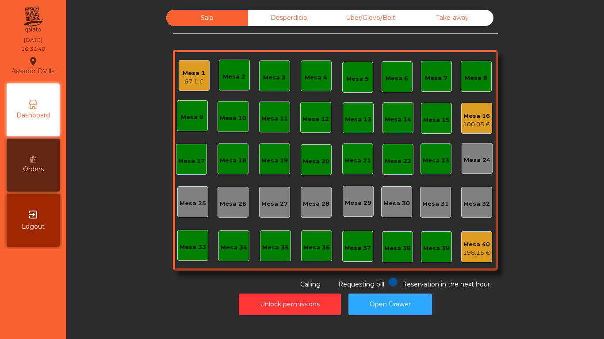
drag, startPoint x: 23, startPoint y: 332, endPoint x: 0, endPoint y: 338, distance: 24.1
click at [25, 332] on nav "Assador DVilla location_on 31/08/2025 16:32:40 Dashboard Orders exit_to_app Log…" at bounding box center [33, 169] width 66 height 339
click at [182, 68] on div "Mesa 1 67.1 €" at bounding box center [193, 75] width 23 height 21
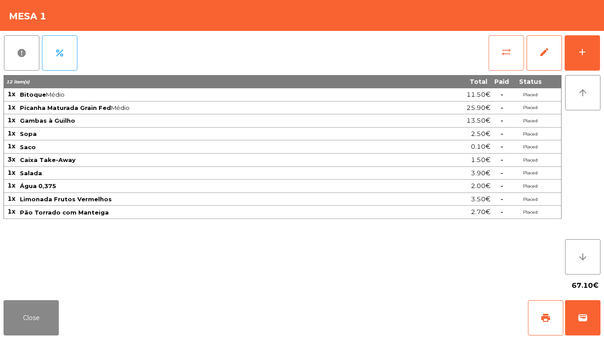
click at [494, 49] on button "sync_alt" at bounding box center [505, 52] width 35 height 35
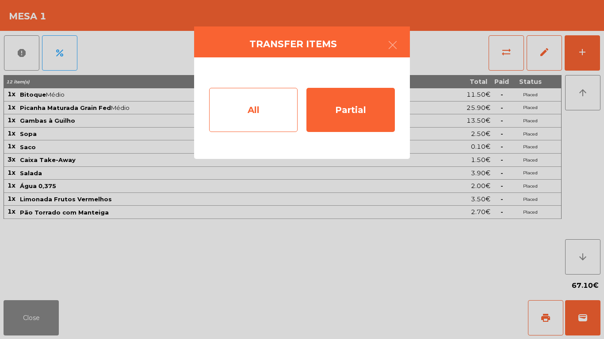
click at [254, 109] on div "All" at bounding box center [253, 110] width 88 height 44
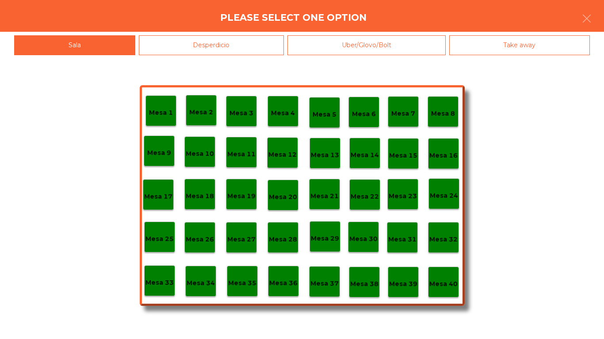
click at [433, 274] on div "Mesa 40" at bounding box center [443, 282] width 31 height 31
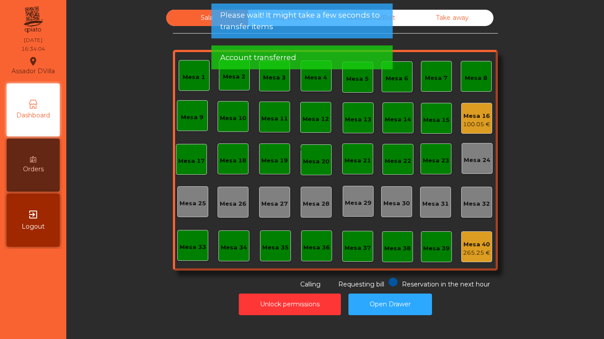
click at [472, 105] on div "Mesa 16 100.05 €" at bounding box center [476, 118] width 31 height 31
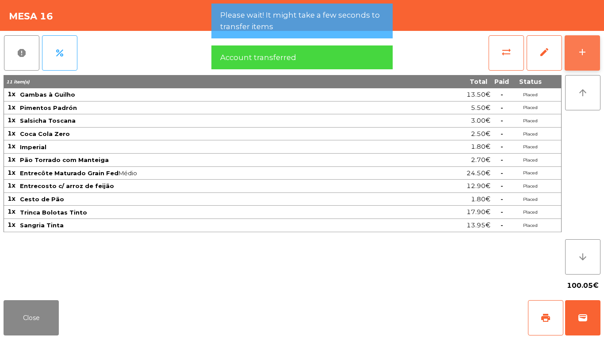
click at [589, 40] on button "add" at bounding box center [581, 52] width 35 height 35
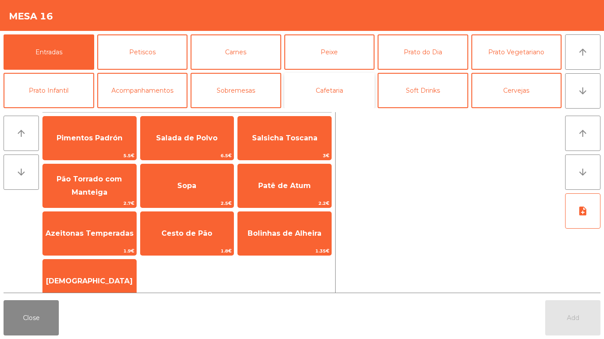
click at [322, 91] on button "Cafetaria" at bounding box center [329, 90] width 91 height 35
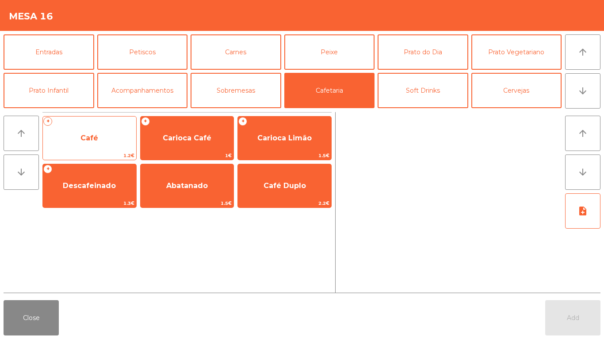
click at [103, 140] on span "Café" at bounding box center [89, 138] width 93 height 24
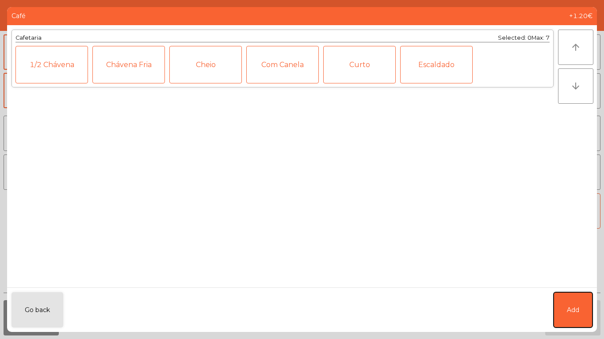
click at [591, 308] on button "Add" at bounding box center [572, 310] width 39 height 35
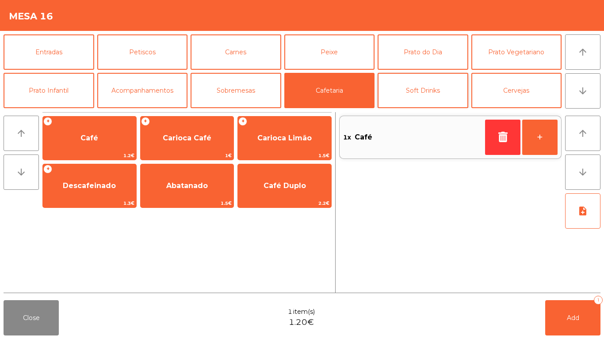
scroll to position [44, 0]
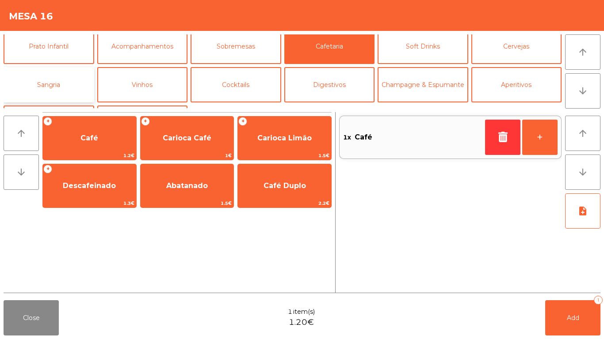
click at [52, 76] on button "Sangria" at bounding box center [49, 84] width 91 height 35
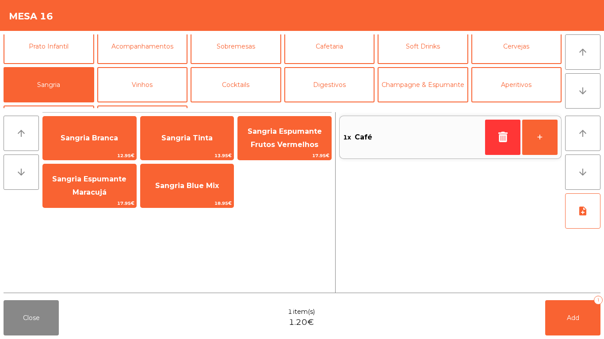
click at [214, 144] on span "Sangria Tinta" at bounding box center [187, 138] width 93 height 24
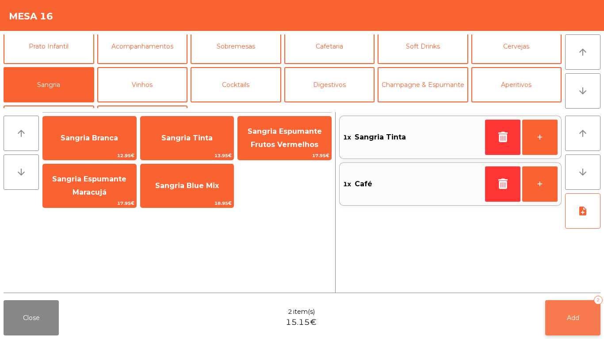
click at [584, 322] on button "Add 2" at bounding box center [572, 317] width 55 height 35
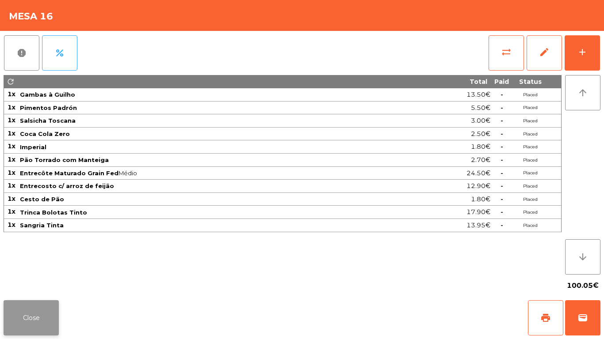
click at [27, 319] on button "Close" at bounding box center [31, 317] width 55 height 35
